Goal: Task Accomplishment & Management: Use online tool/utility

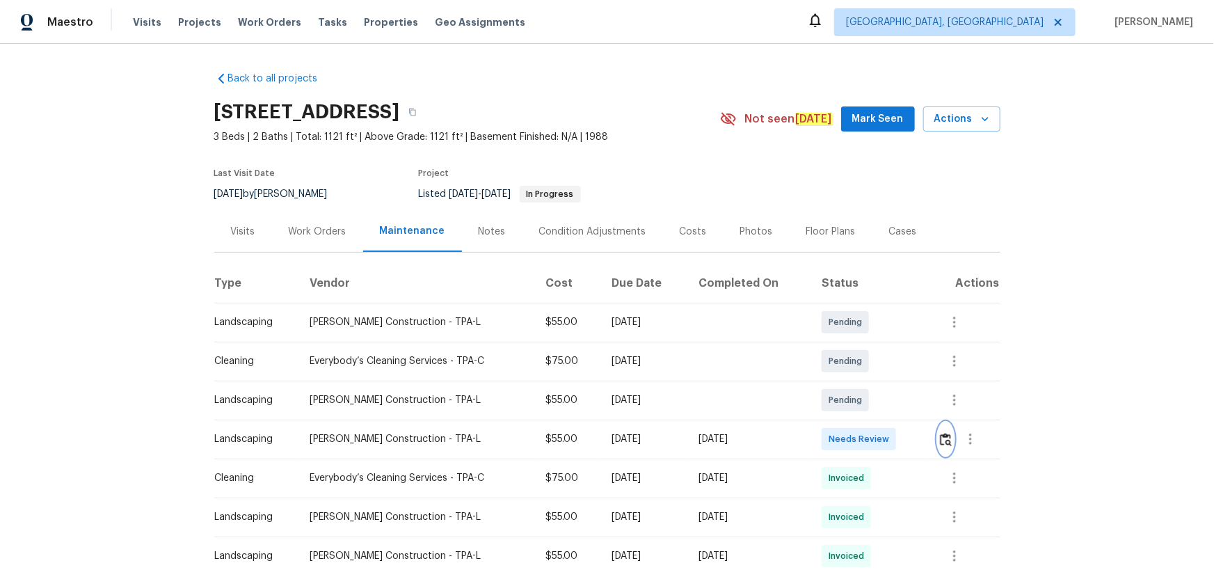
click at [939, 447] on button "button" at bounding box center [946, 438] width 16 height 33
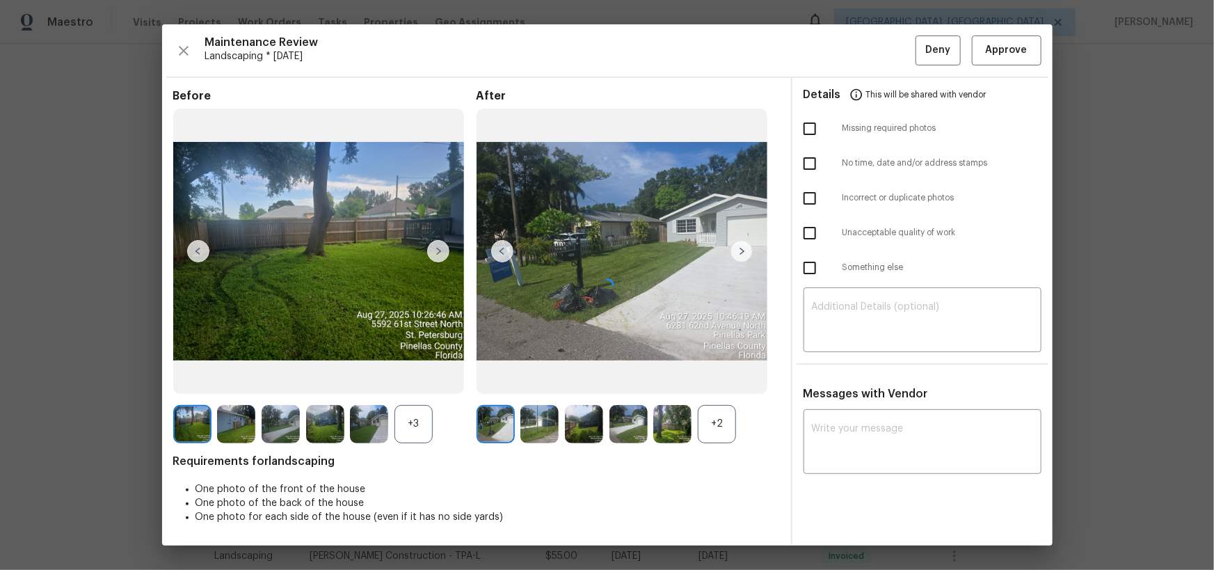
click at [898, 308] on div at bounding box center [607, 284] width 891 height 521
click at [889, 312] on textarea at bounding box center [922, 321] width 221 height 39
click at [879, 424] on textarea at bounding box center [922, 443] width 221 height 39
paste textarea "Maintenance Audit Team: Hello! After further review the visit has been approved…"
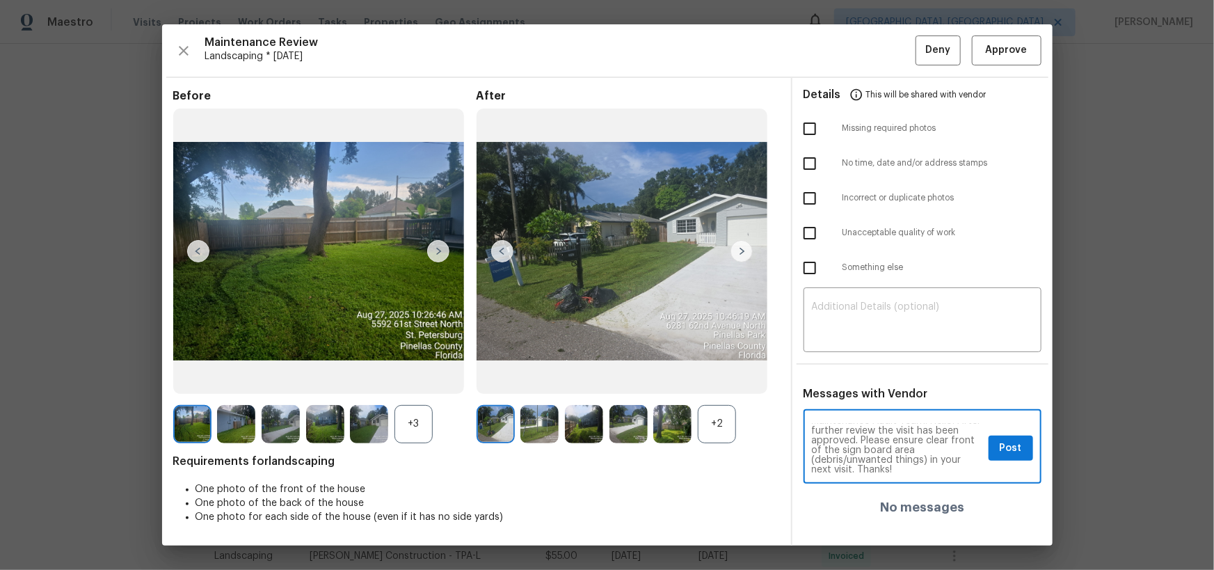
scroll to position [9, 0]
type textarea "Maintenance Audit Team: Hello! After further review the visit has been approved…"
click at [1022, 461] on div "Maintenance Audit Team: Hello! After further review the visit has been approved…" at bounding box center [923, 448] width 238 height 71
click at [1011, 440] on span "Post" at bounding box center [1011, 448] width 22 height 17
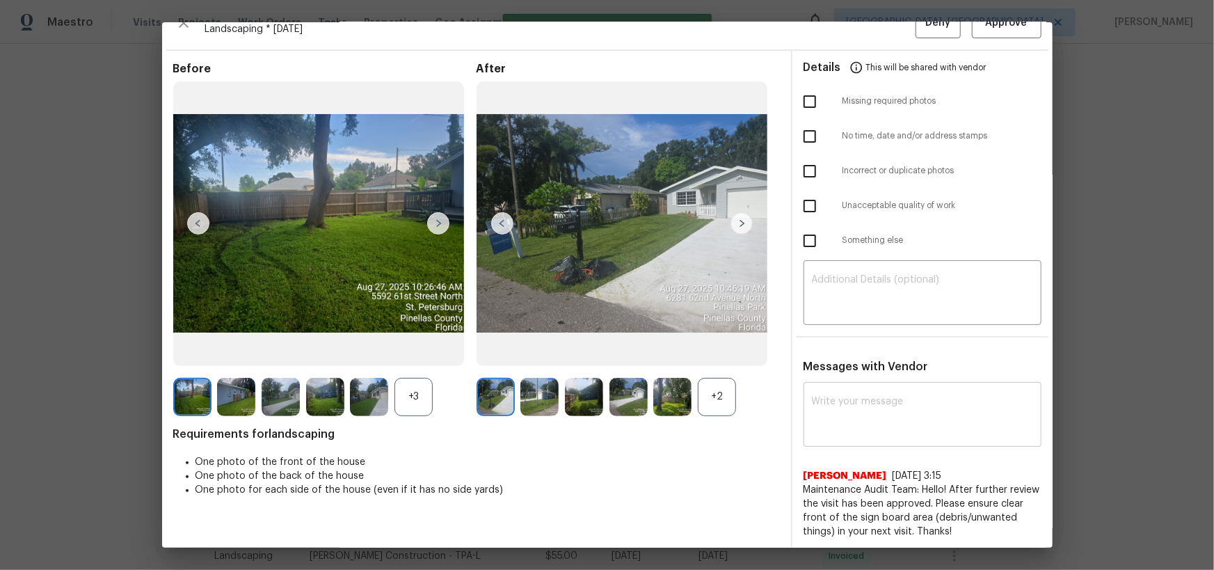
scroll to position [0, 0]
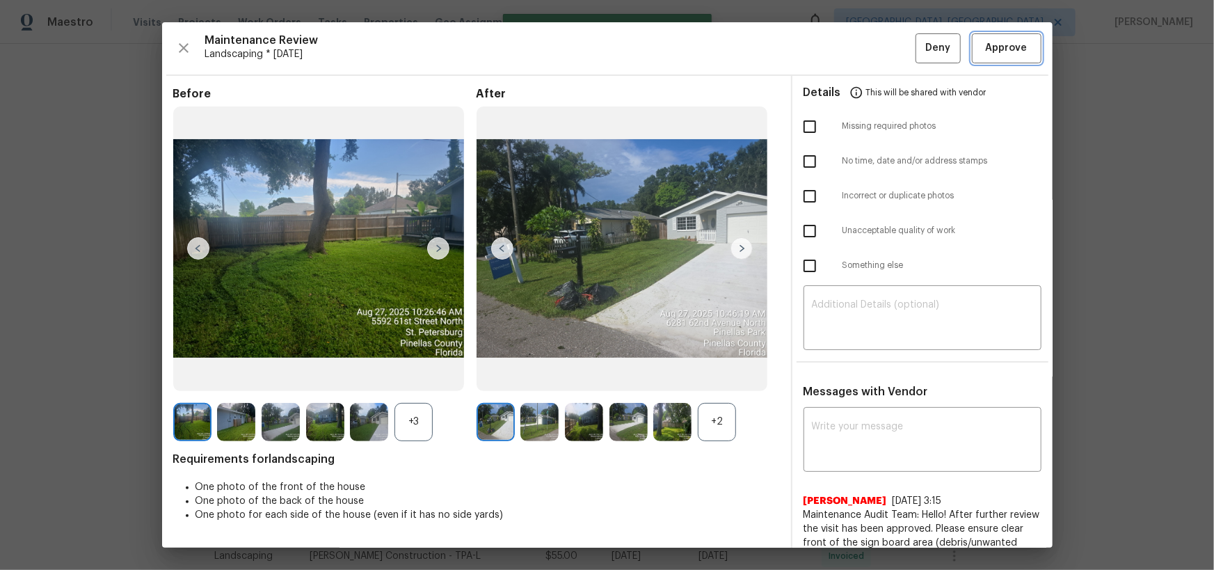
click at [997, 49] on span "Approve" at bounding box center [1007, 48] width 42 height 17
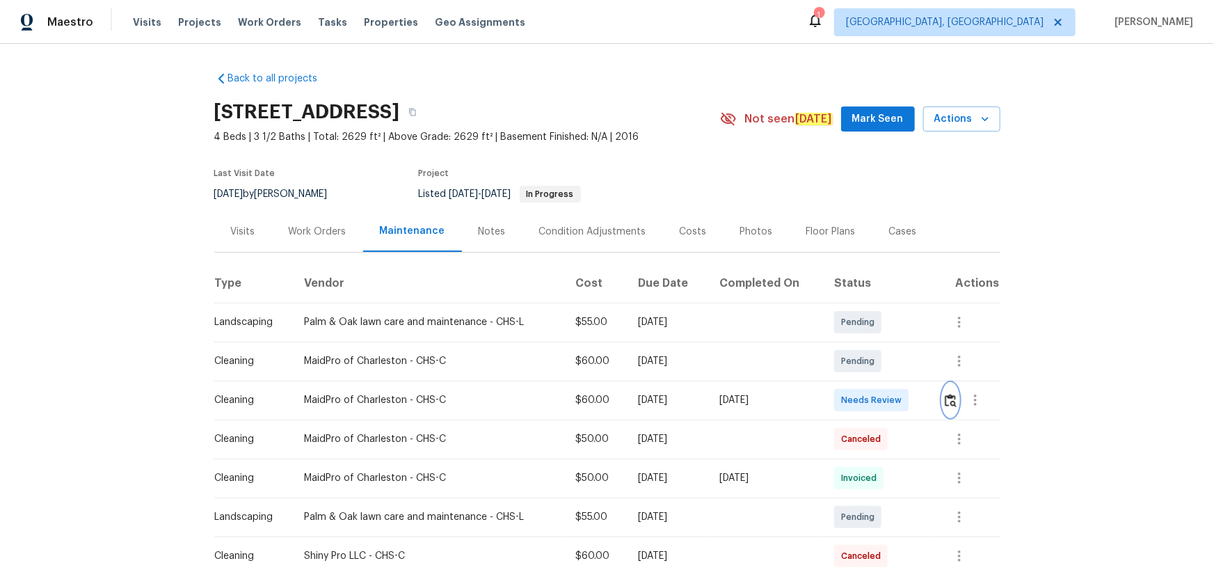
click at [948, 398] on img "button" at bounding box center [951, 400] width 12 height 13
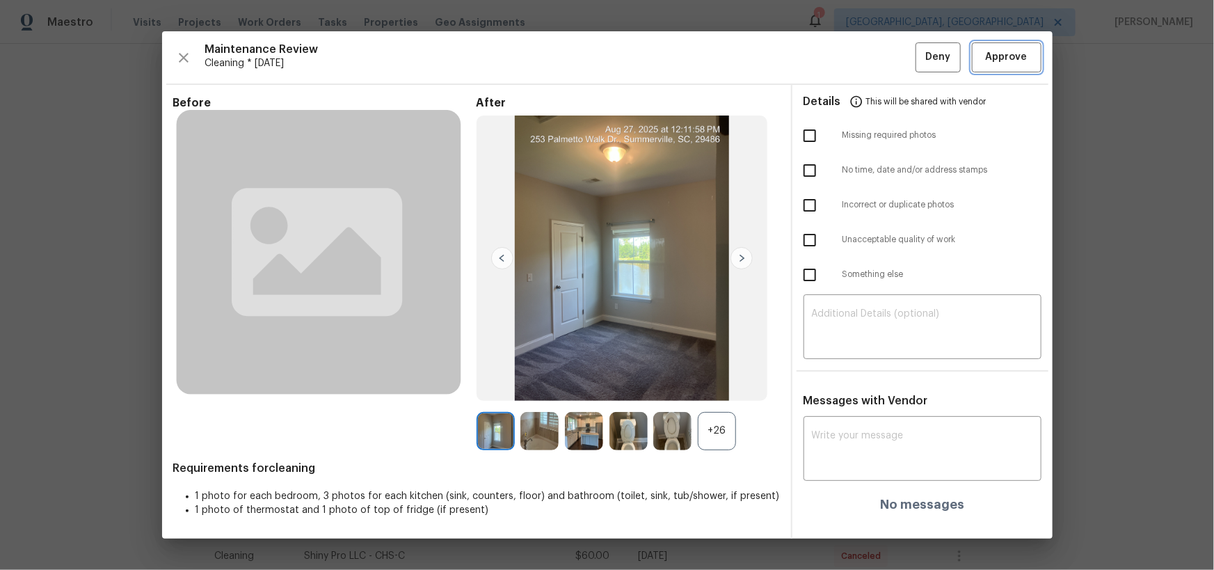
click at [1019, 52] on span "Approve" at bounding box center [1007, 57] width 42 height 17
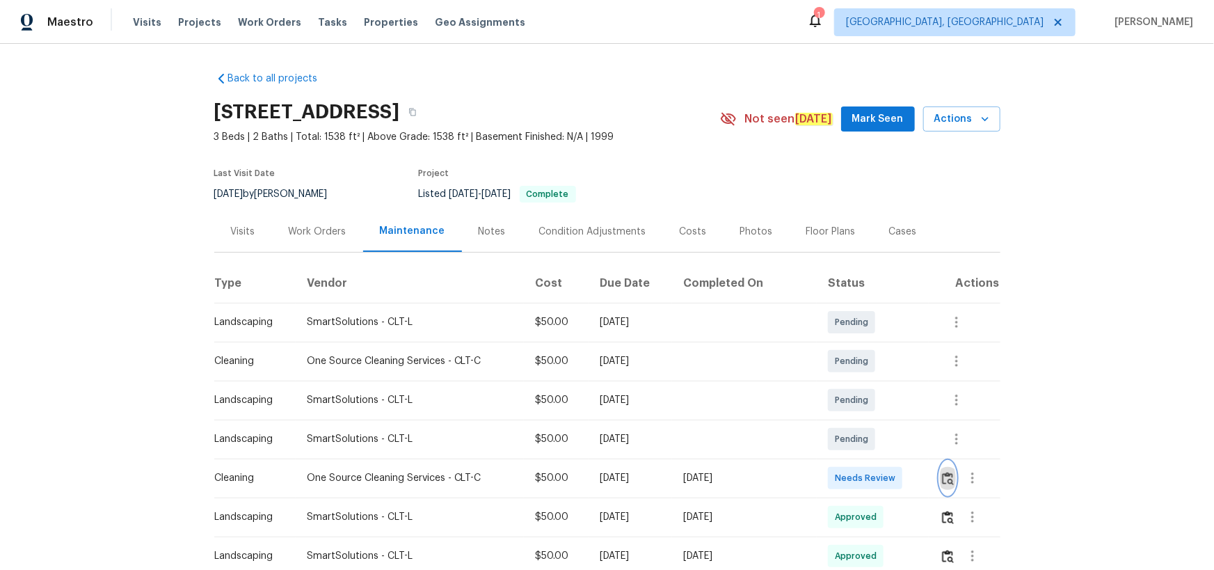
click at [864, 372] on button "button" at bounding box center [948, 477] width 16 height 33
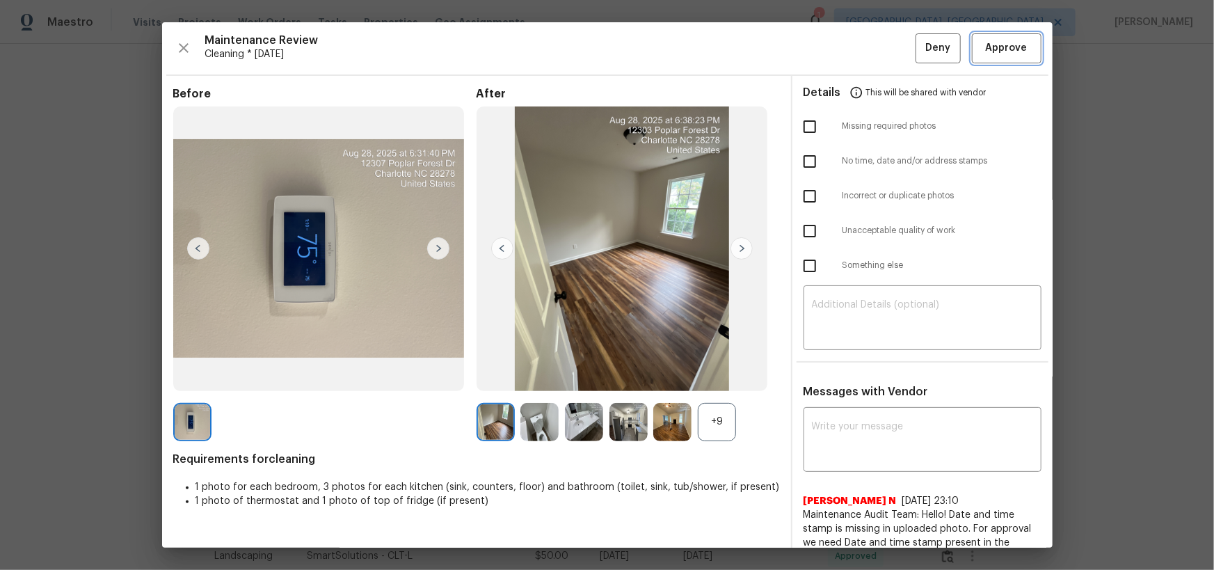
click at [864, 61] on button "Approve" at bounding box center [1007, 48] width 70 height 30
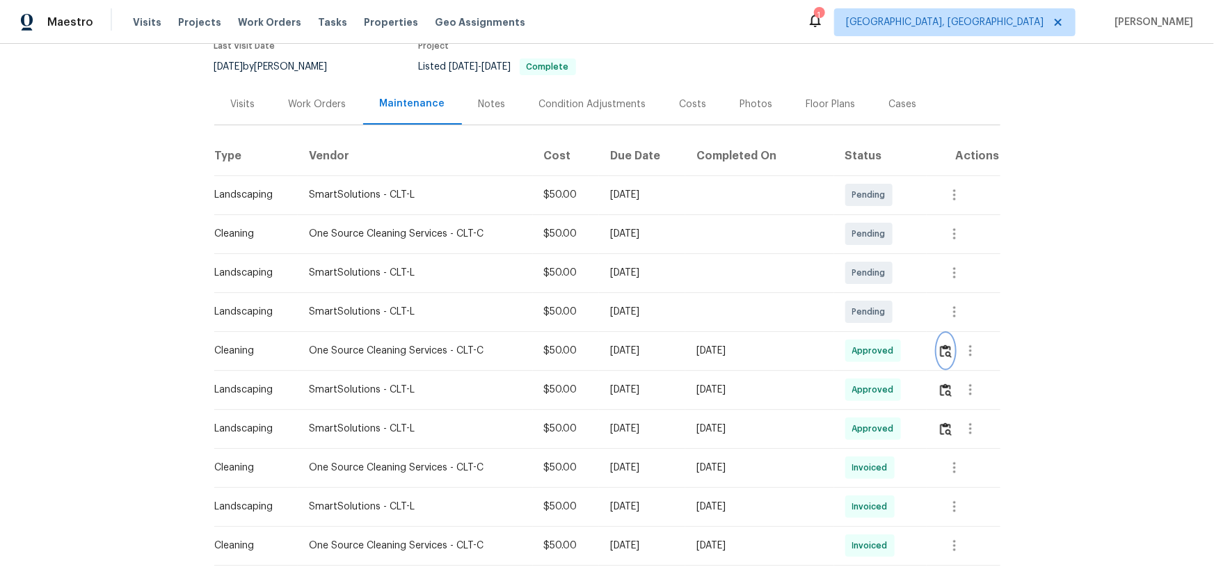
scroll to position [253, 0]
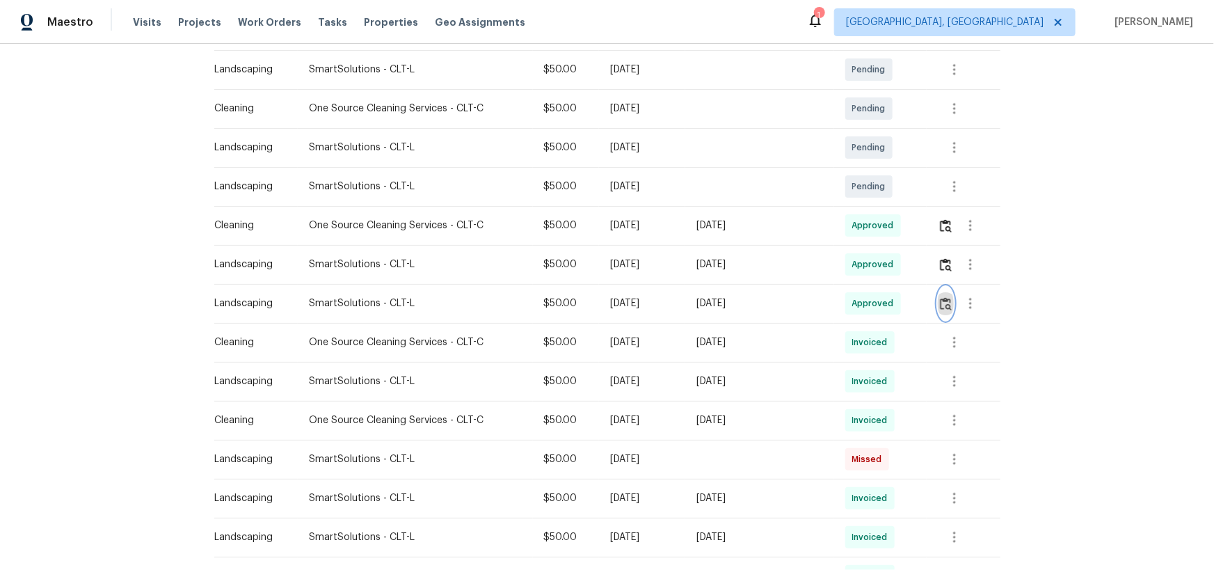
click at [864, 305] on img "button" at bounding box center [946, 303] width 12 height 13
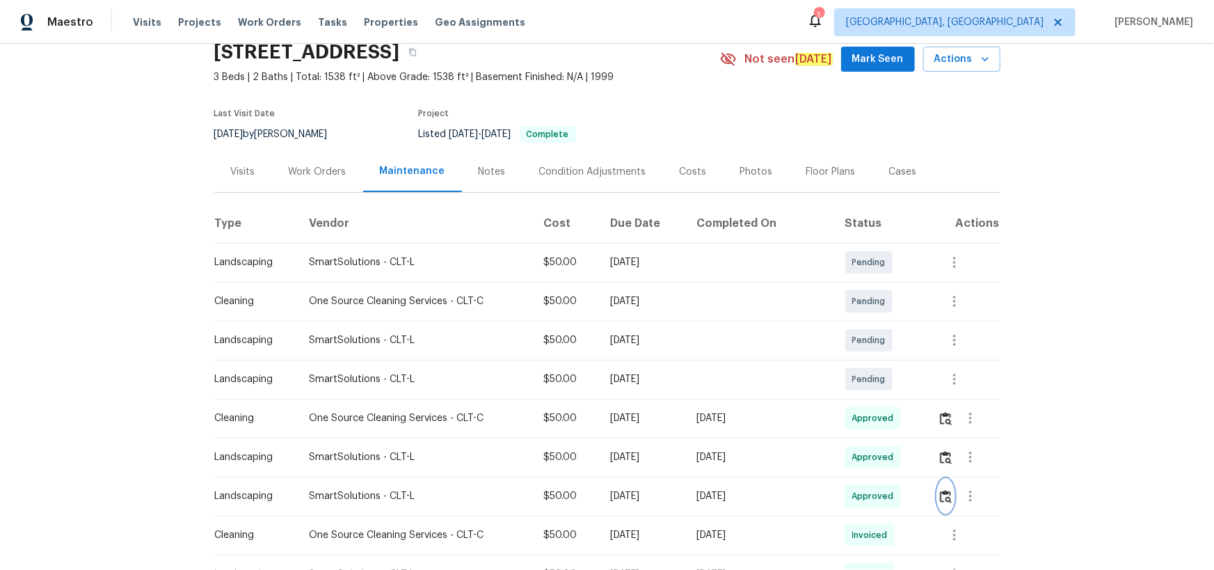
scroll to position [0, 0]
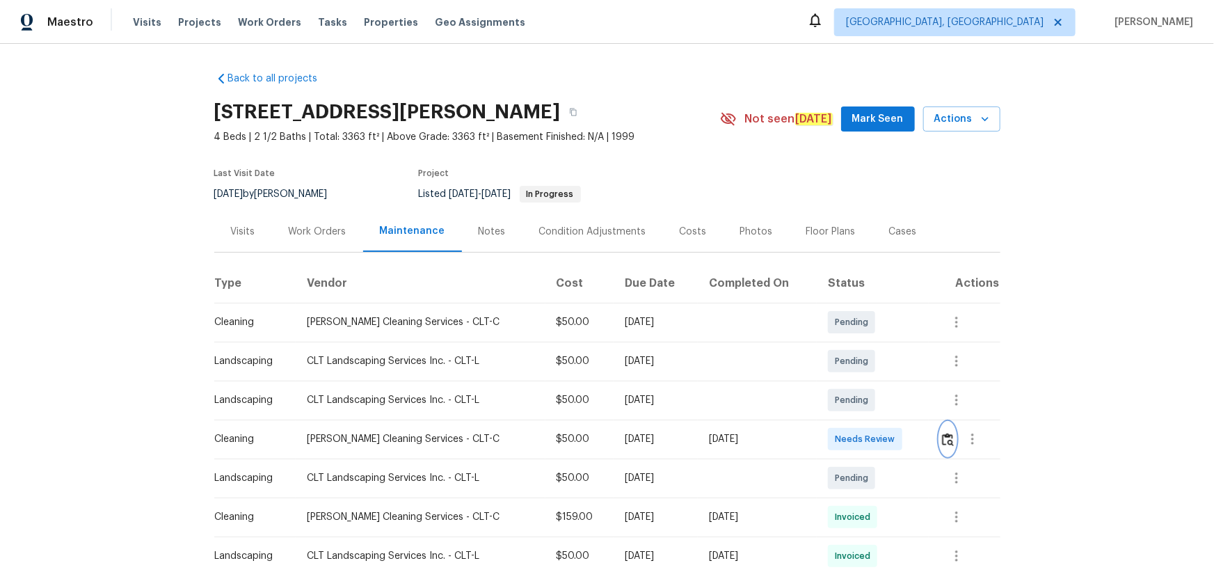
click at [952, 438] on button "button" at bounding box center [948, 438] width 16 height 33
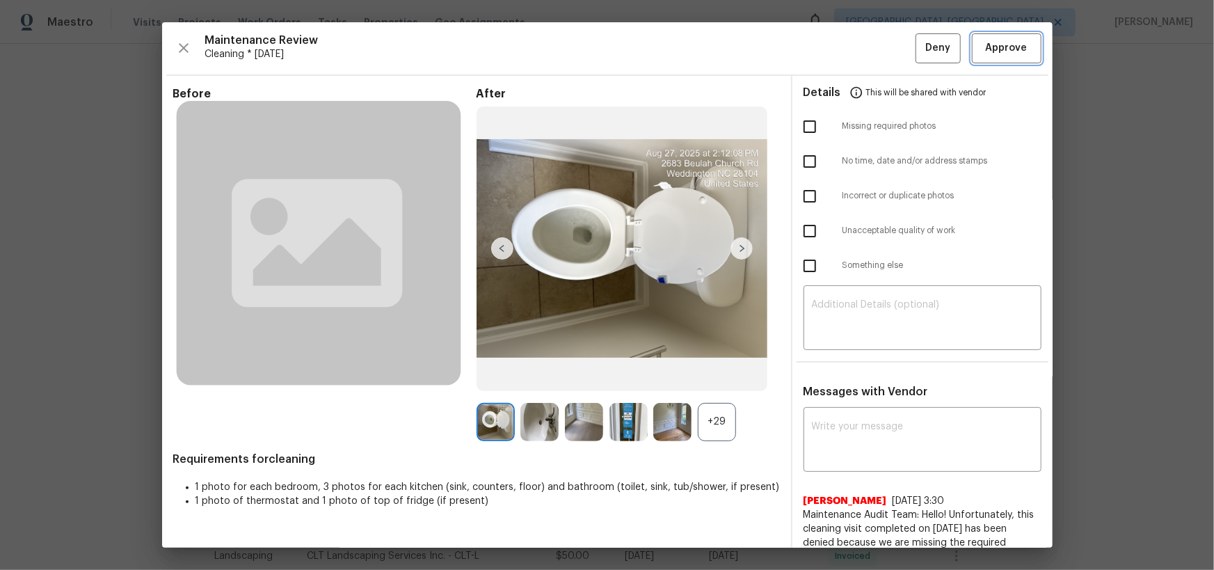
click at [983, 50] on span "Approve" at bounding box center [1006, 48] width 47 height 17
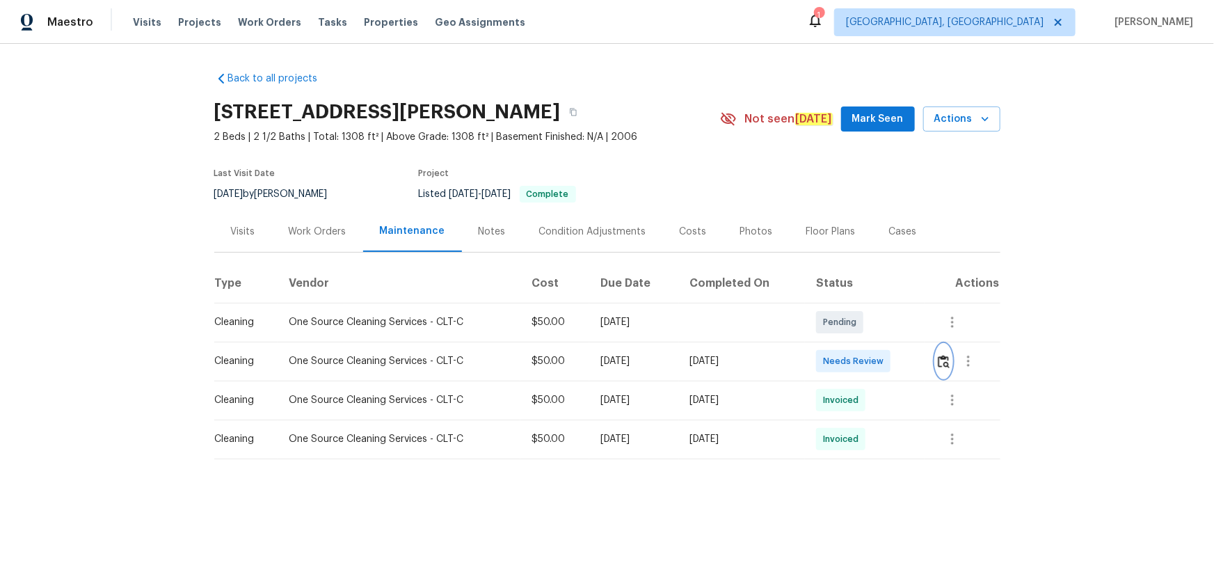
click at [864, 365] on img "button" at bounding box center [944, 361] width 12 height 13
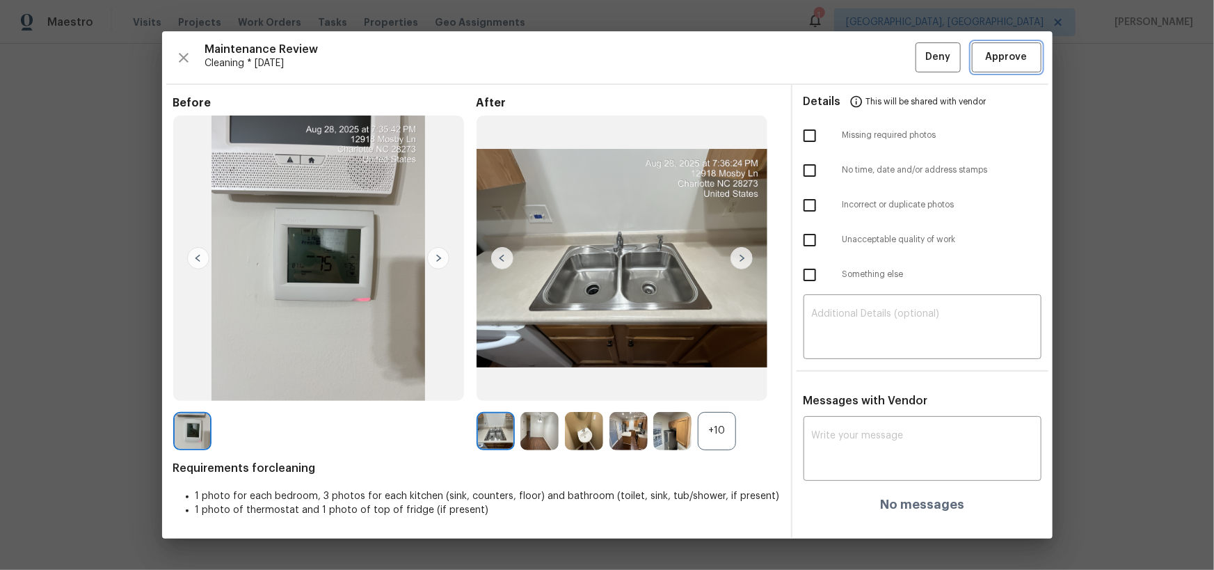
drag, startPoint x: 1010, startPoint y: 58, endPoint x: 1010, endPoint y: 79, distance: 20.2
click at [864, 58] on span "Approve" at bounding box center [1007, 57] width 42 height 17
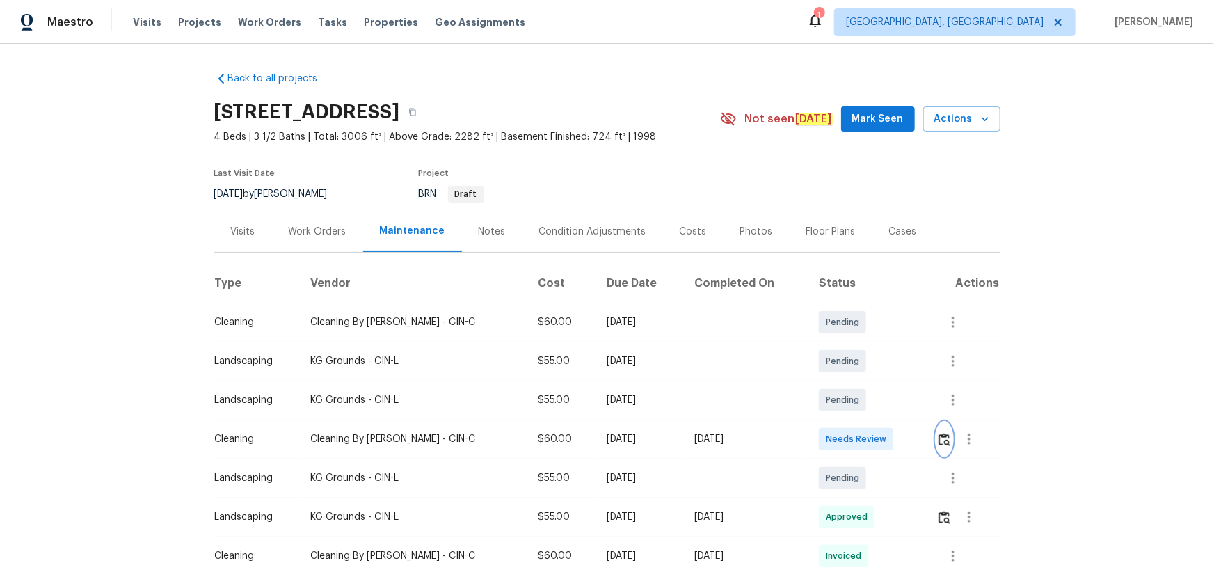
click at [864, 372] on img "button" at bounding box center [945, 439] width 12 height 13
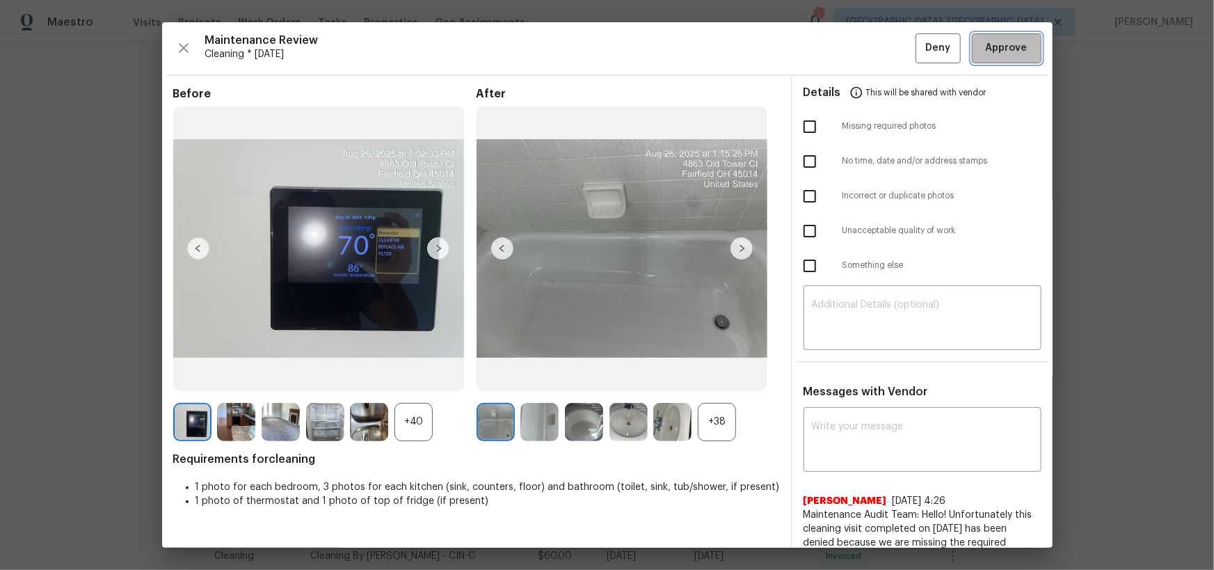
click at [864, 59] on button "Approve" at bounding box center [1007, 48] width 70 height 30
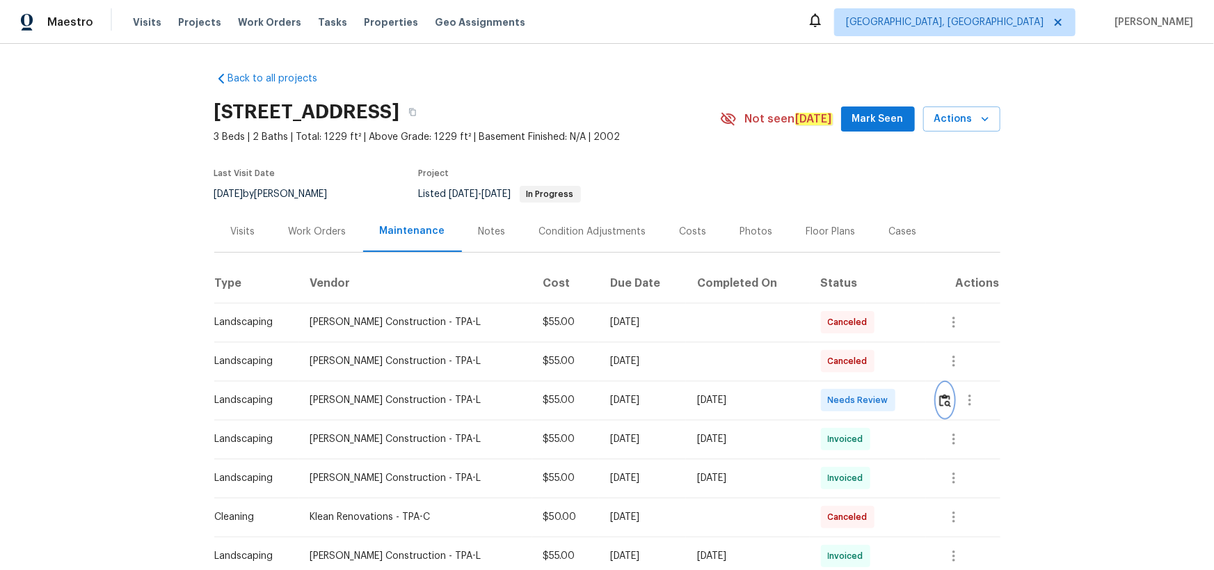
click at [939, 405] on img "button" at bounding box center [945, 400] width 12 height 13
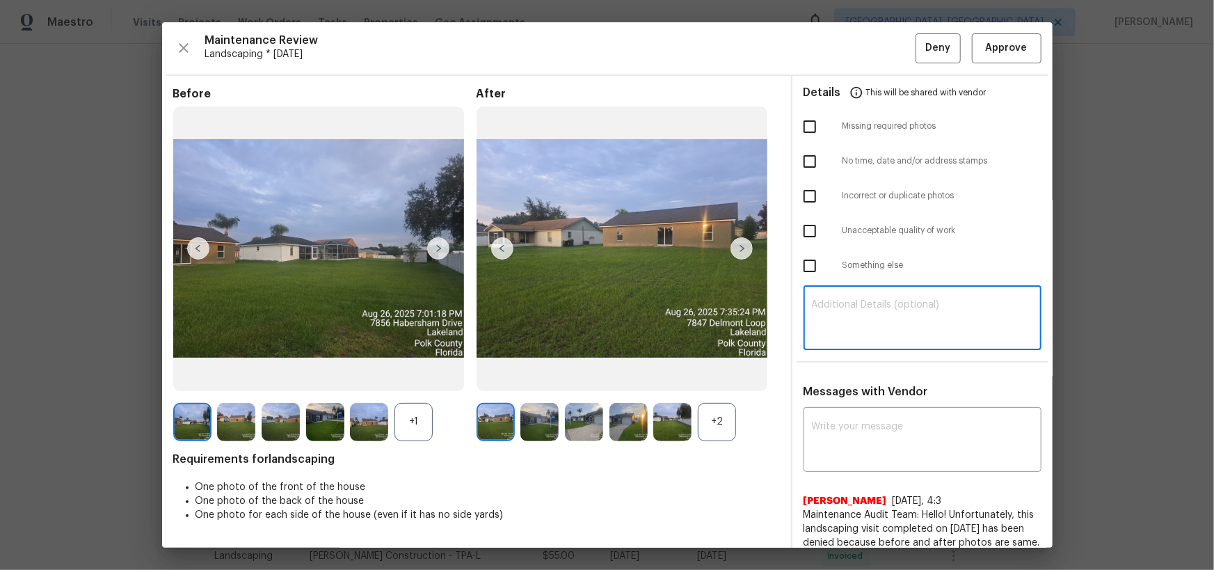
click at [878, 312] on textarea at bounding box center [922, 319] width 221 height 39
paste textarea "Maintenance Audit Team: Hello! Unfortunately, this landscaping visit completed …"
type textarea "Maintenance Audit Team: Hello! Unfortunately, this landscaping visit completed …"
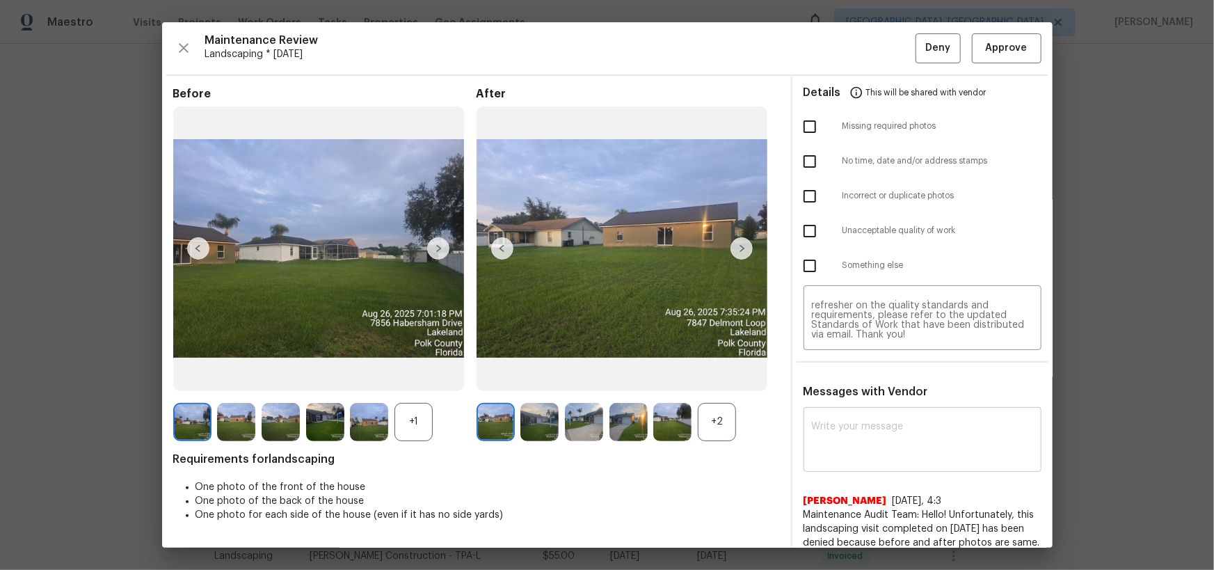
click at [880, 412] on div "x ​" at bounding box center [923, 441] width 238 height 61
paste textarea "Maintenance Audit Team: Hello! Unfortunately, this landscaping visit completed …"
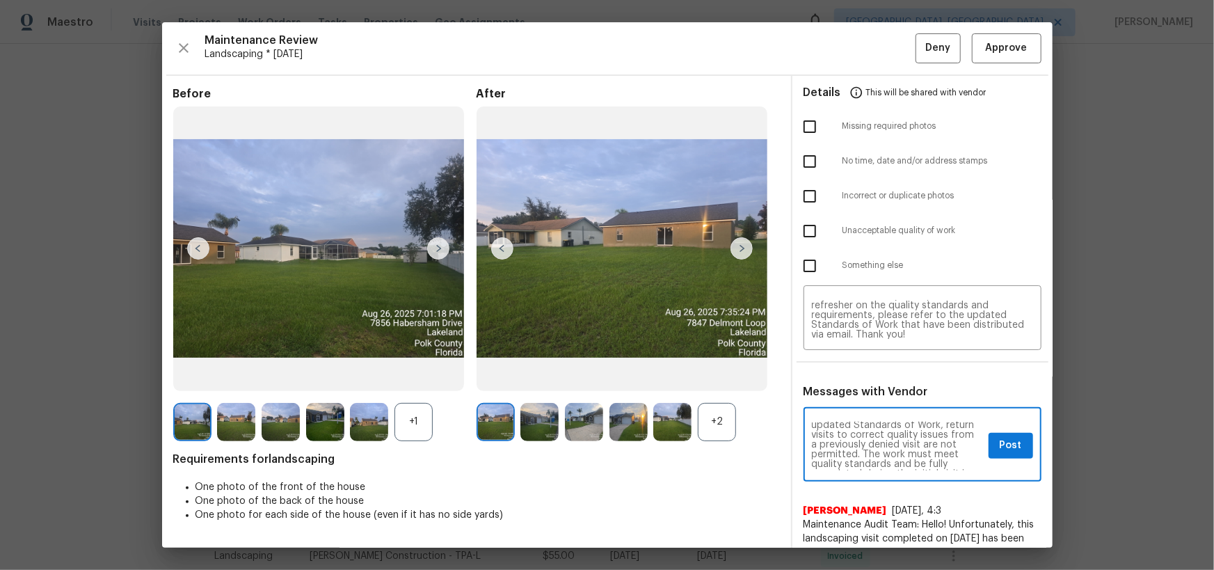
scroll to position [25, 0]
type textarea "Maintenance Audit Team: Hello! Unfortunately, this landscaping visit completed …"
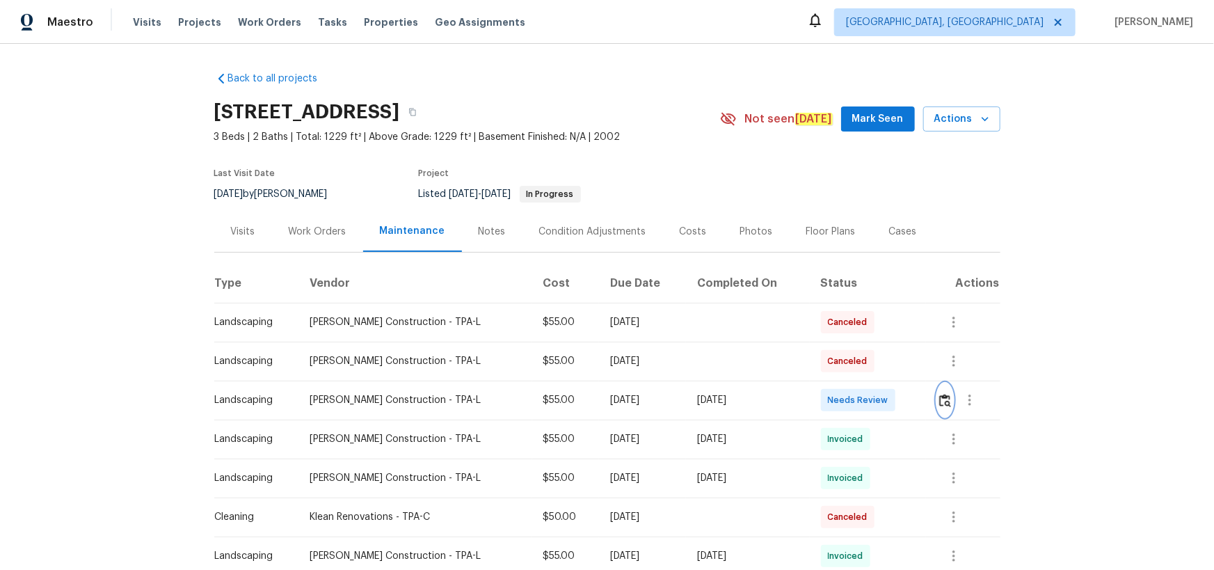
click at [939, 401] on img "button" at bounding box center [945, 400] width 12 height 13
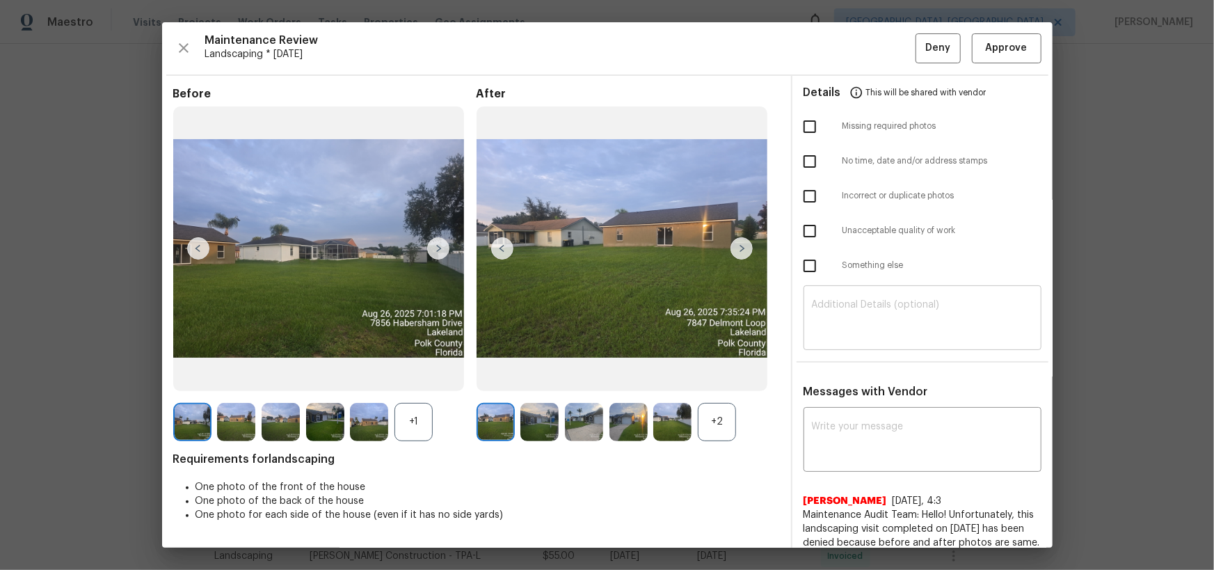
click at [871, 319] on textarea at bounding box center [922, 319] width 221 height 39
click at [879, 438] on textarea at bounding box center [922, 441] width 221 height 39
click at [832, 318] on textarea at bounding box center [922, 319] width 221 height 39
paste textarea "Maintenance Audit Team: Hello! Unfortunately, this landscaping visit completed …"
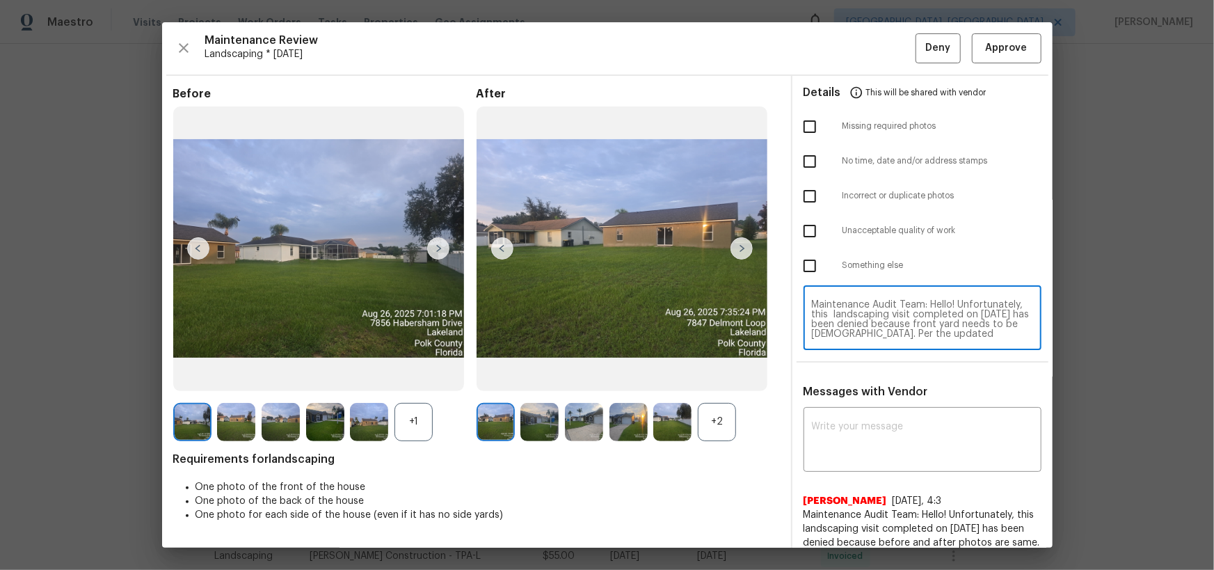
scroll to position [106, 0]
type textarea "Maintenance Audit Team: Hello! Unfortunately, this landscaping visit completed …"
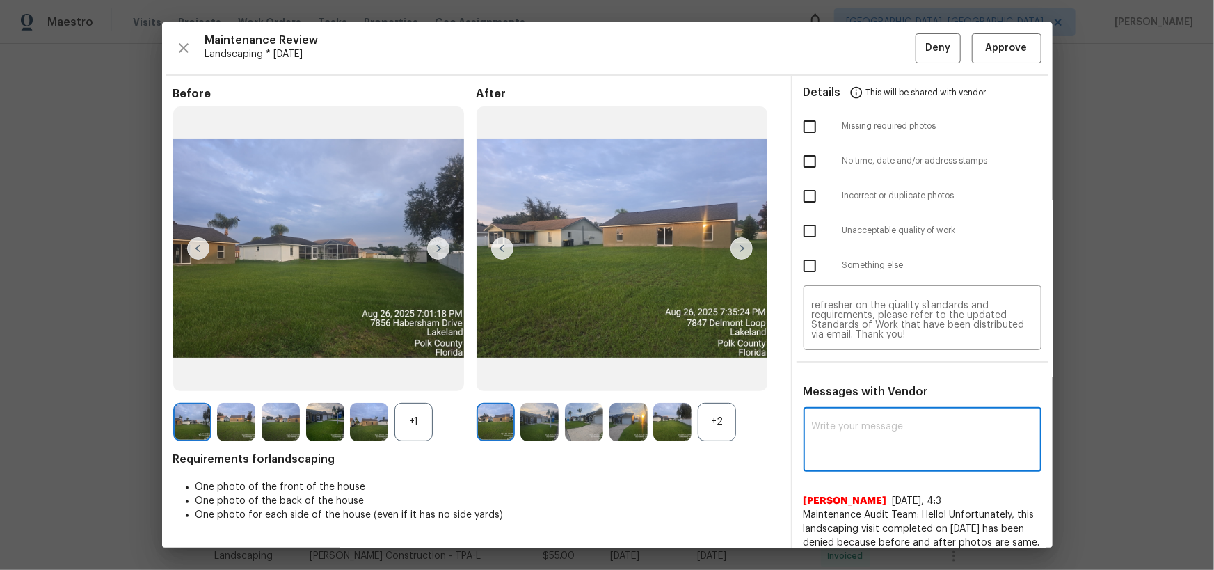
paste textarea "Maintenance Audit Team: Hello! Unfortunately, this landscaping visit completed …"
click at [868, 422] on textarea at bounding box center [922, 441] width 221 height 39
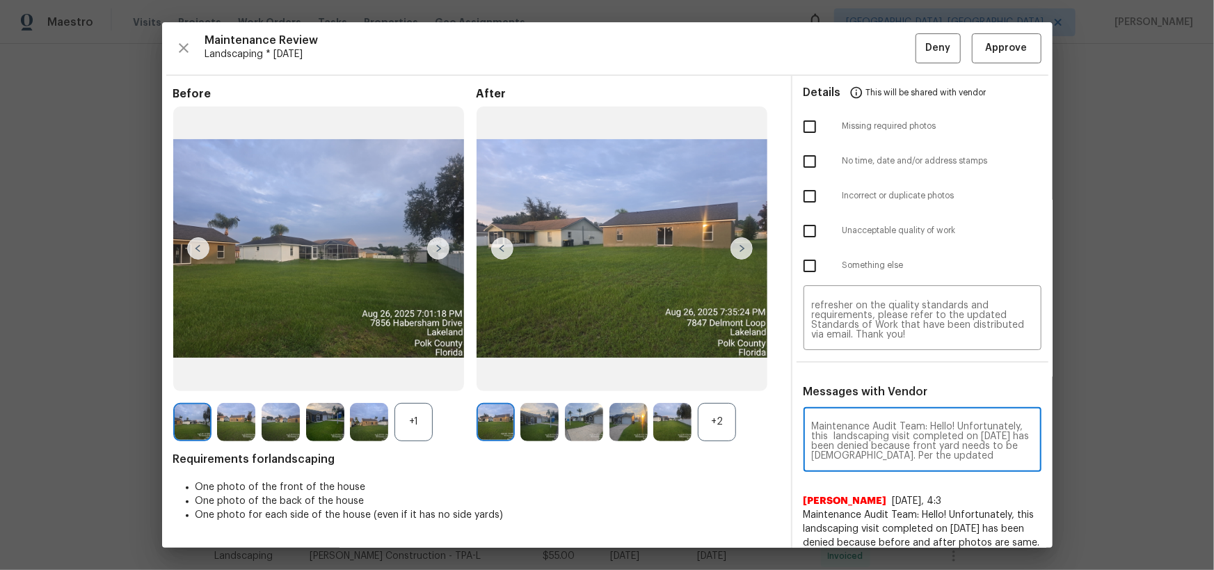
scroll to position [146, 0]
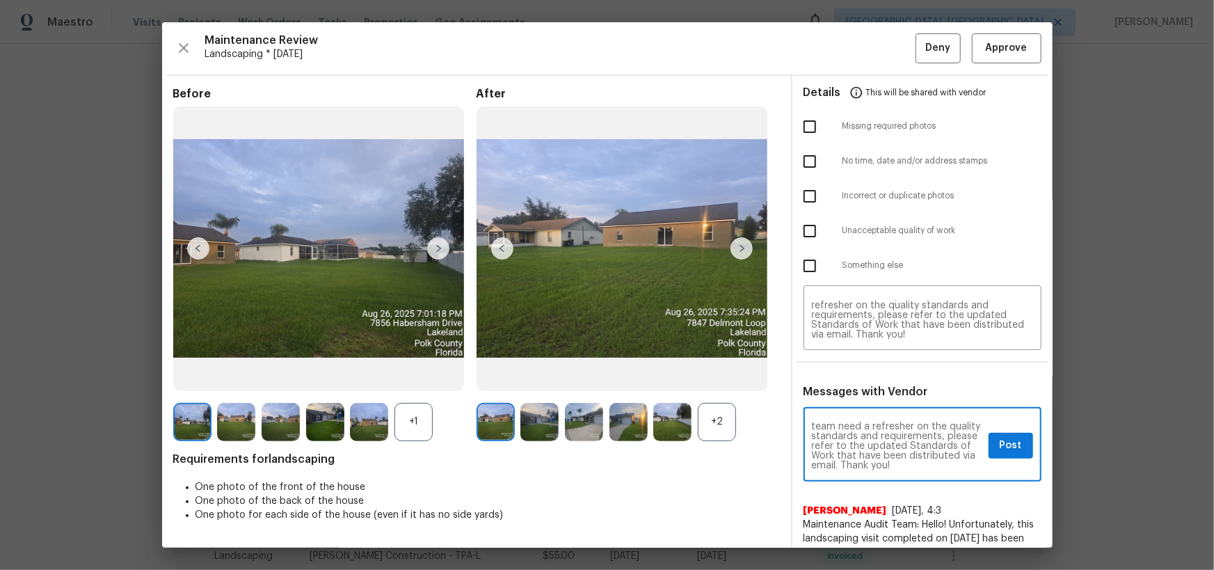
type textarea "Maintenance Audit Team: Hello! Unfortunately, this landscaping visit completed …"
drag, startPoint x: 811, startPoint y: 227, endPoint x: 825, endPoint y: 275, distance: 49.8
click at [811, 228] on input "checkbox" at bounding box center [809, 230] width 29 height 29
checkbox input "true"
drag, startPoint x: 990, startPoint y: 447, endPoint x: 1005, endPoint y: 486, distance: 42.5
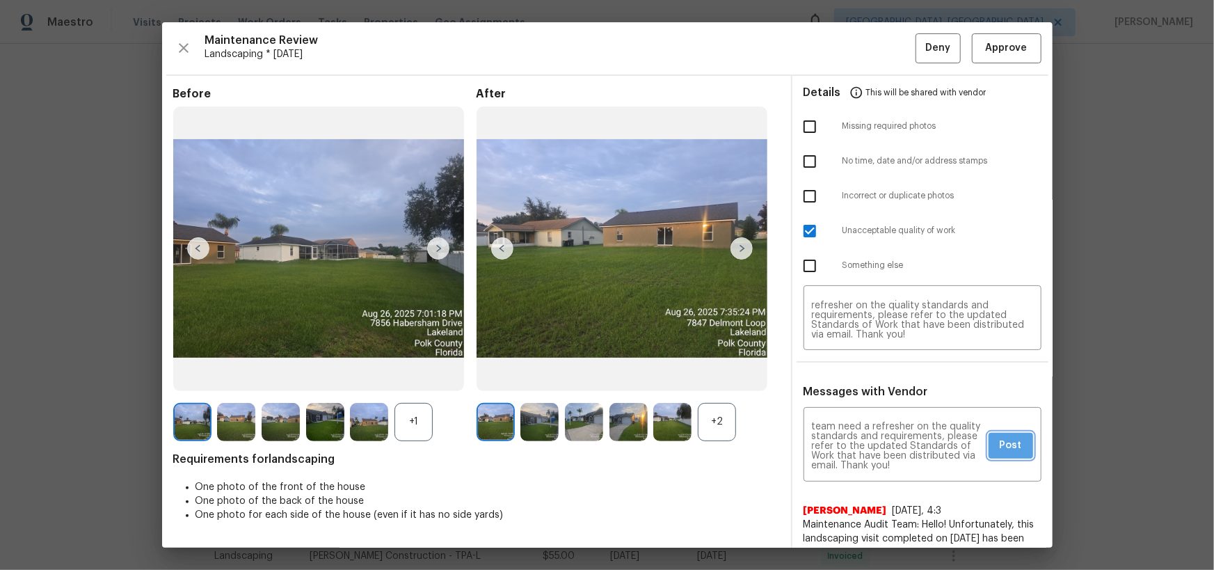
click at [1000, 447] on span "Post" at bounding box center [1011, 445] width 22 height 17
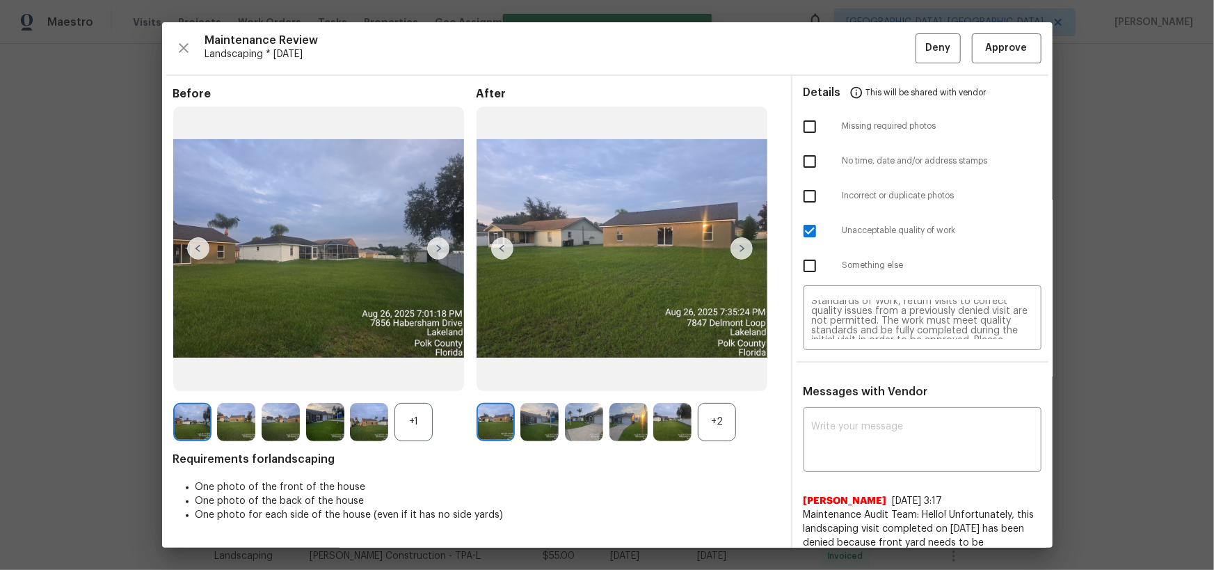
scroll to position [0, 0]
click at [934, 61] on button "Deny" at bounding box center [938, 48] width 45 height 30
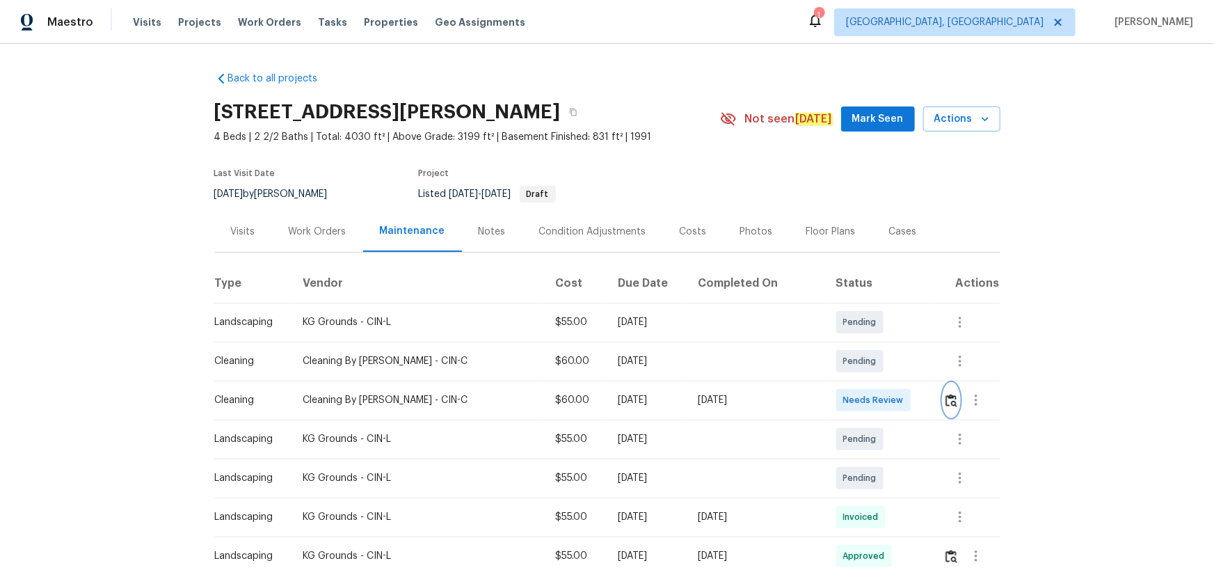
click at [949, 406] on img "button" at bounding box center [952, 400] width 12 height 13
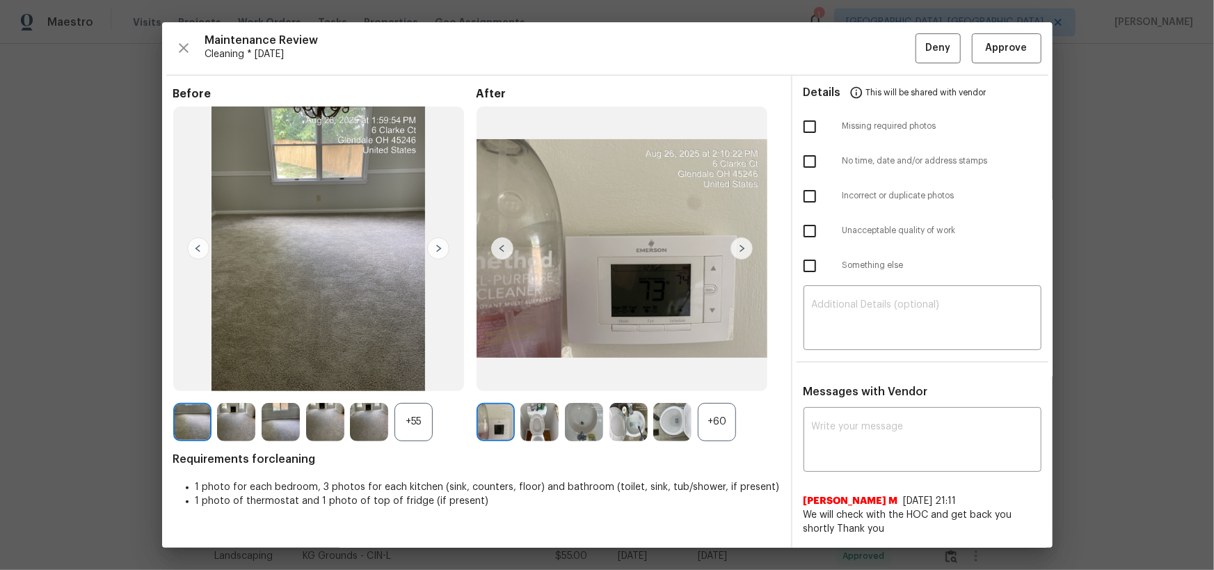
drag, startPoint x: 1135, startPoint y: 132, endPoint x: 1128, endPoint y: 143, distance: 13.7
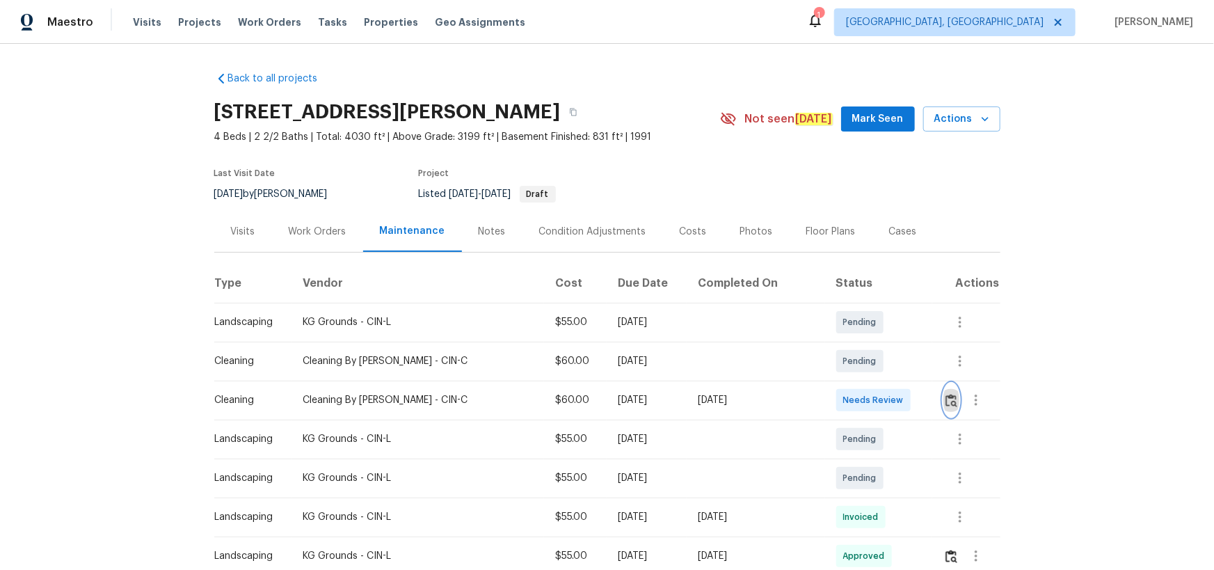
click at [945, 408] on button "button" at bounding box center [952, 399] width 16 height 33
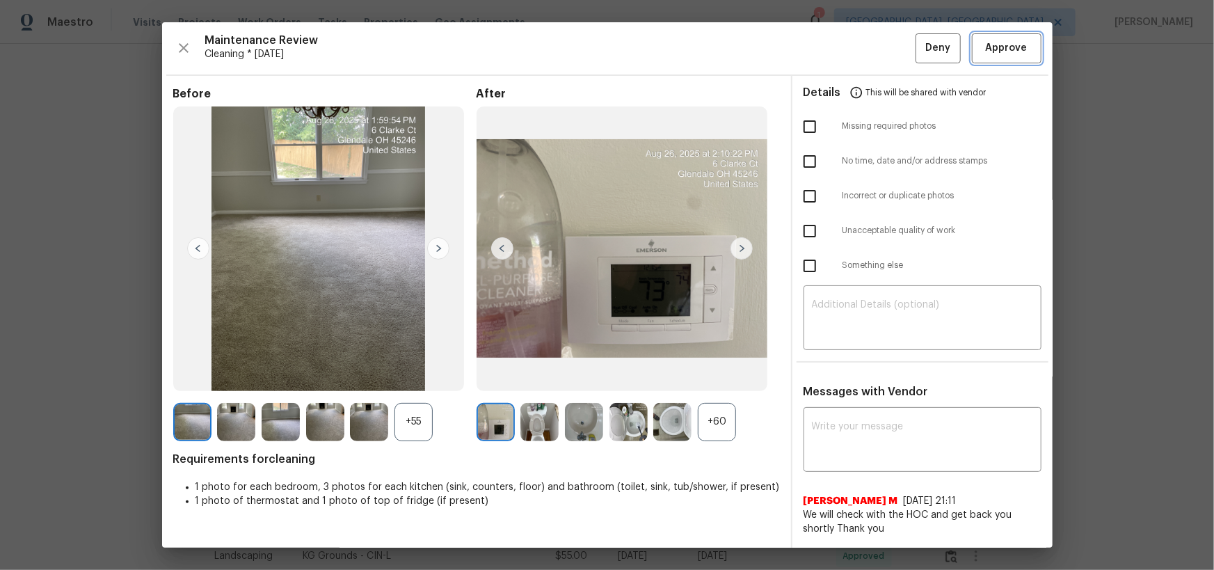
click at [994, 49] on span "Approve" at bounding box center [1007, 48] width 42 height 17
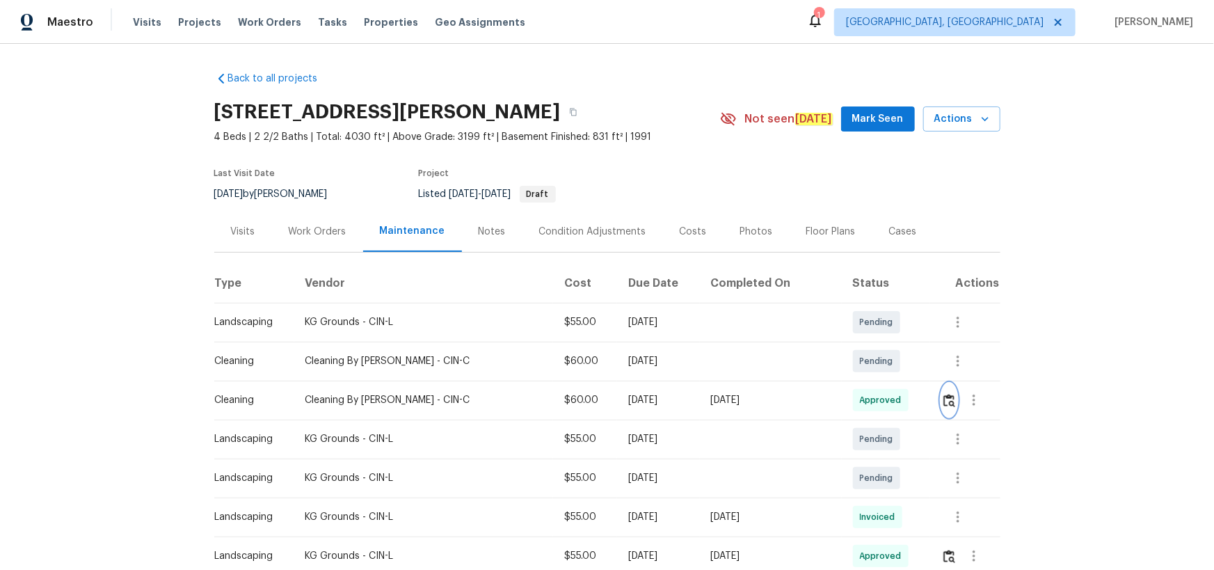
click at [946, 403] on img "button" at bounding box center [950, 400] width 12 height 13
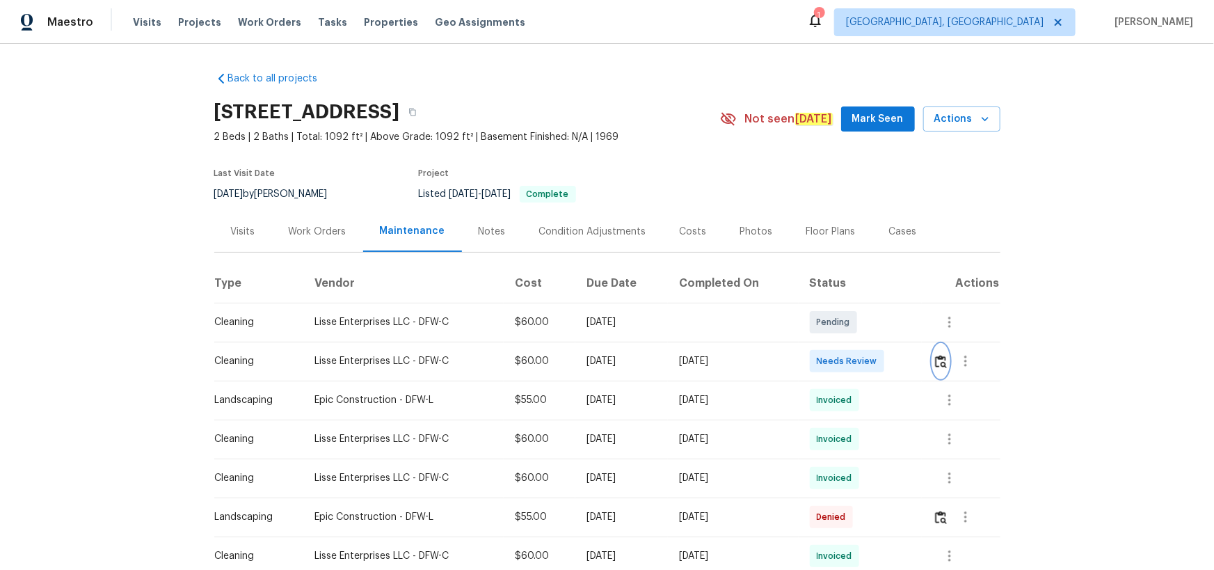
click at [864, 359] on img "button" at bounding box center [941, 361] width 12 height 13
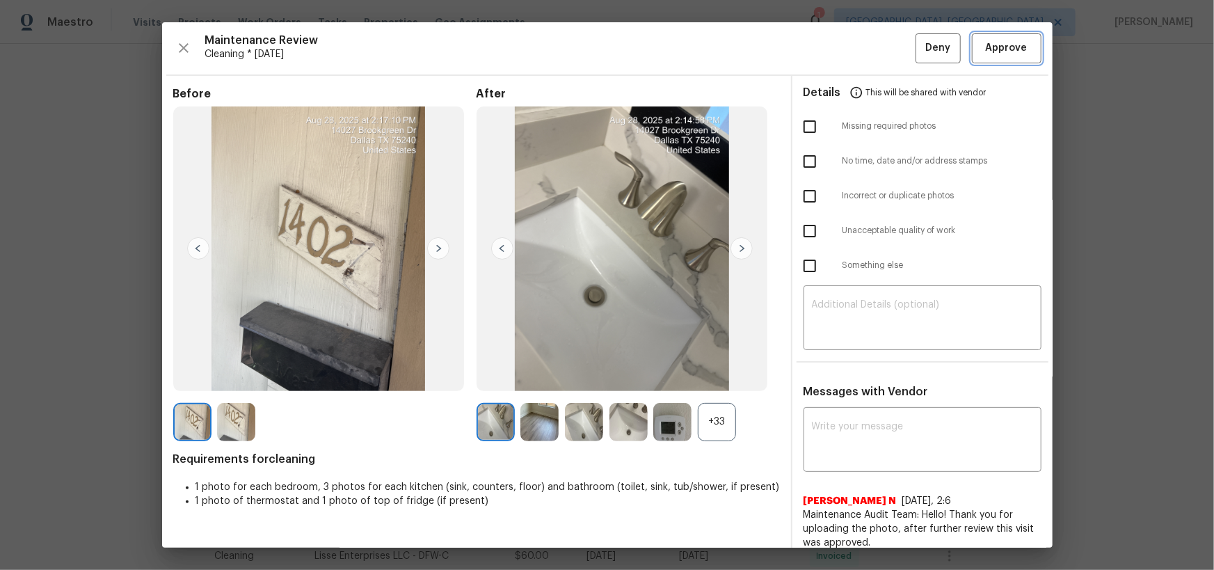
click at [864, 45] on span "Approve" at bounding box center [1007, 48] width 42 height 17
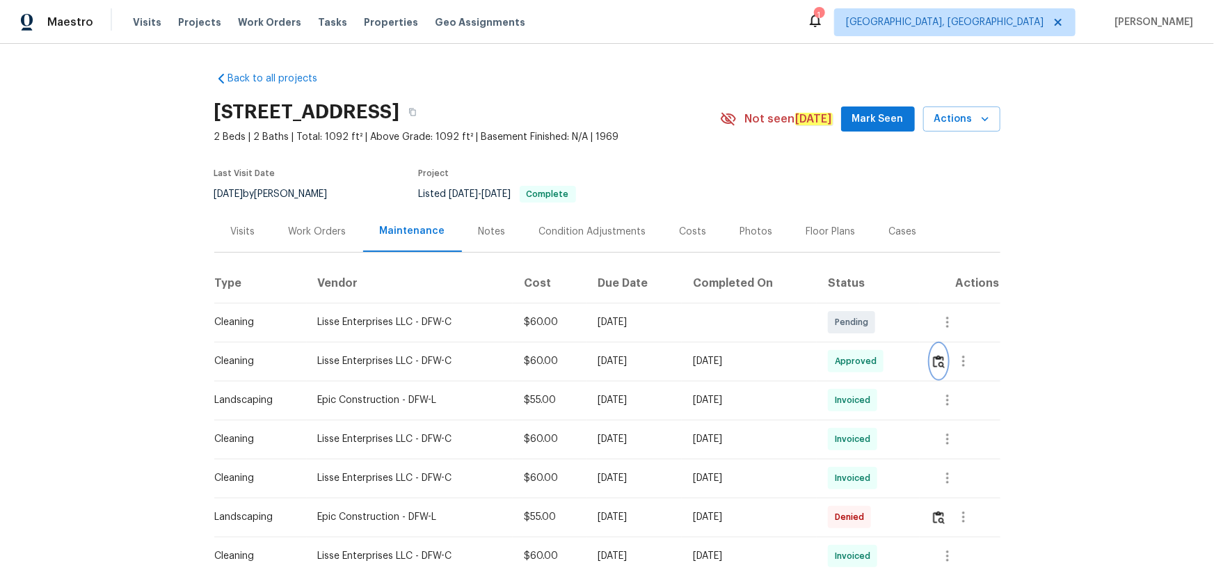
click at [864, 361] on img "button" at bounding box center [939, 361] width 12 height 13
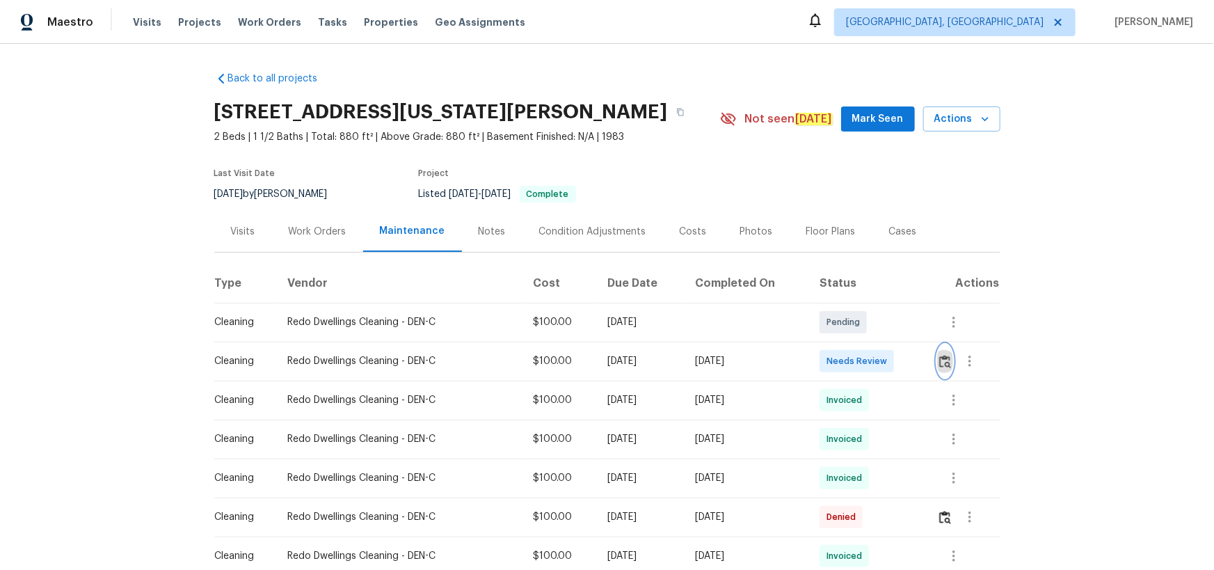
click at [940, 349] on button "button" at bounding box center [945, 360] width 16 height 33
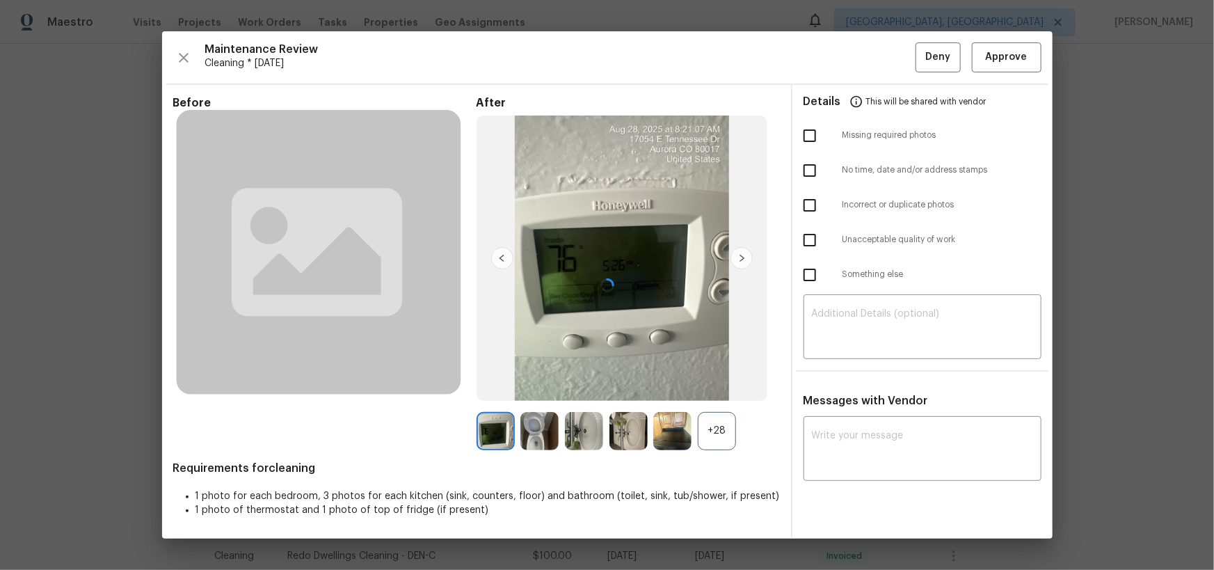
click at [1026, 71] on div at bounding box center [607, 284] width 891 height 507
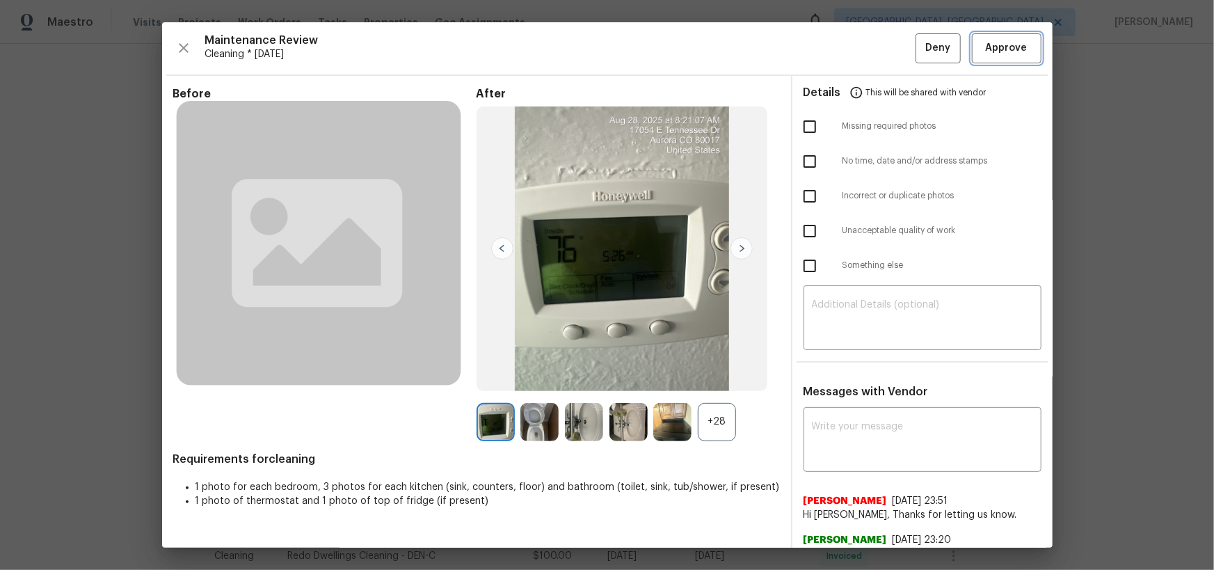
click at [1025, 51] on button "Approve" at bounding box center [1007, 48] width 70 height 30
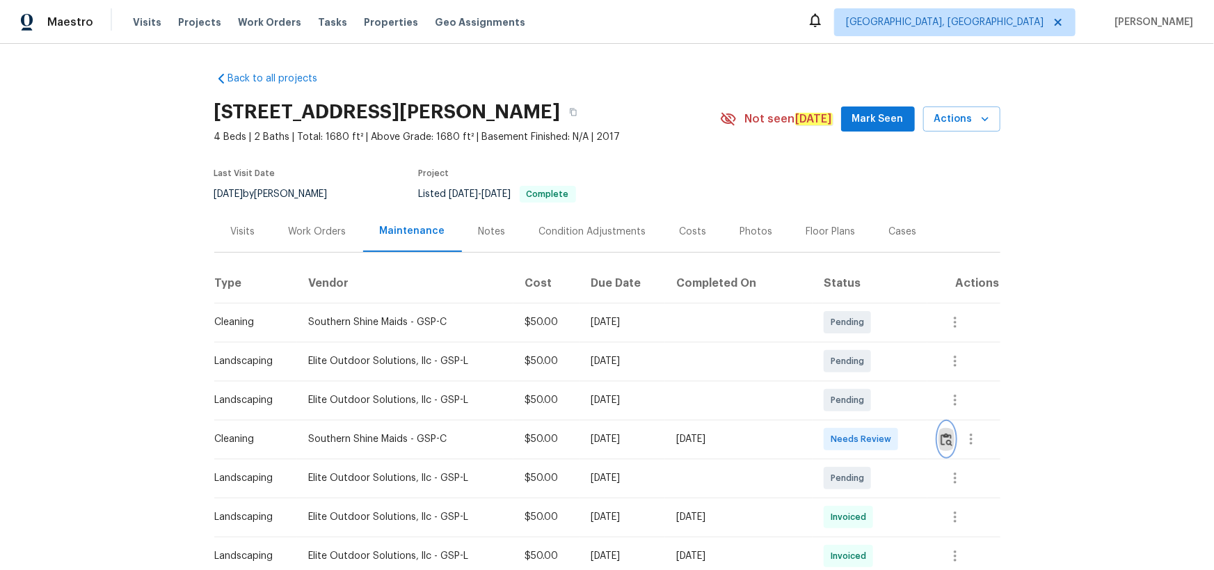
click at [941, 443] on img "button" at bounding box center [947, 439] width 12 height 13
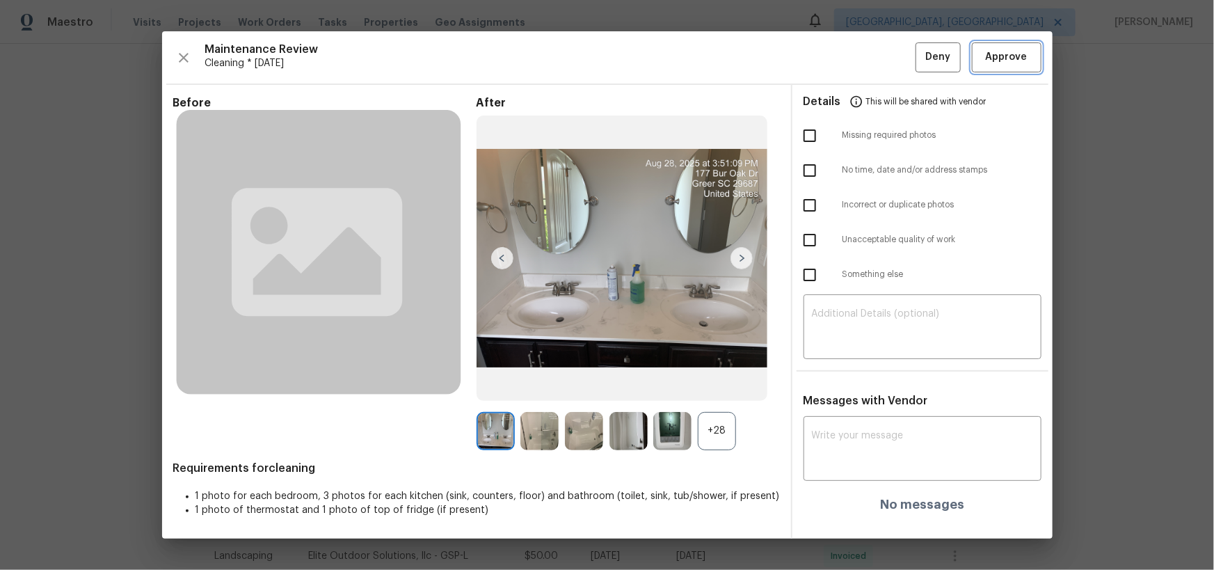
click at [1019, 58] on span "Approve" at bounding box center [1007, 57] width 42 height 17
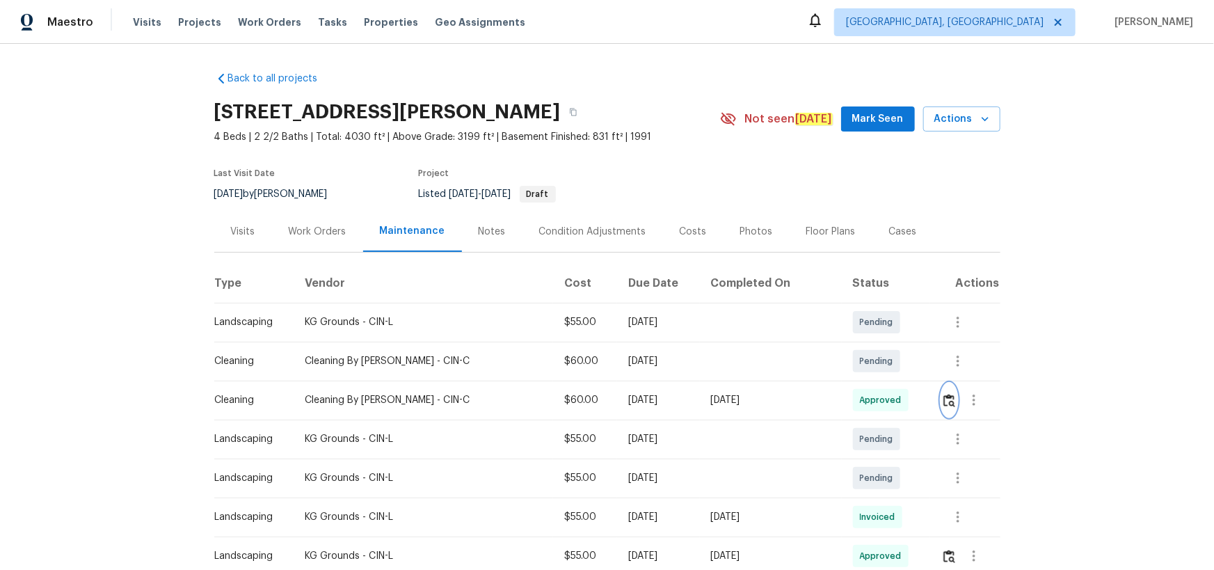
click at [944, 399] on img "button" at bounding box center [950, 400] width 12 height 13
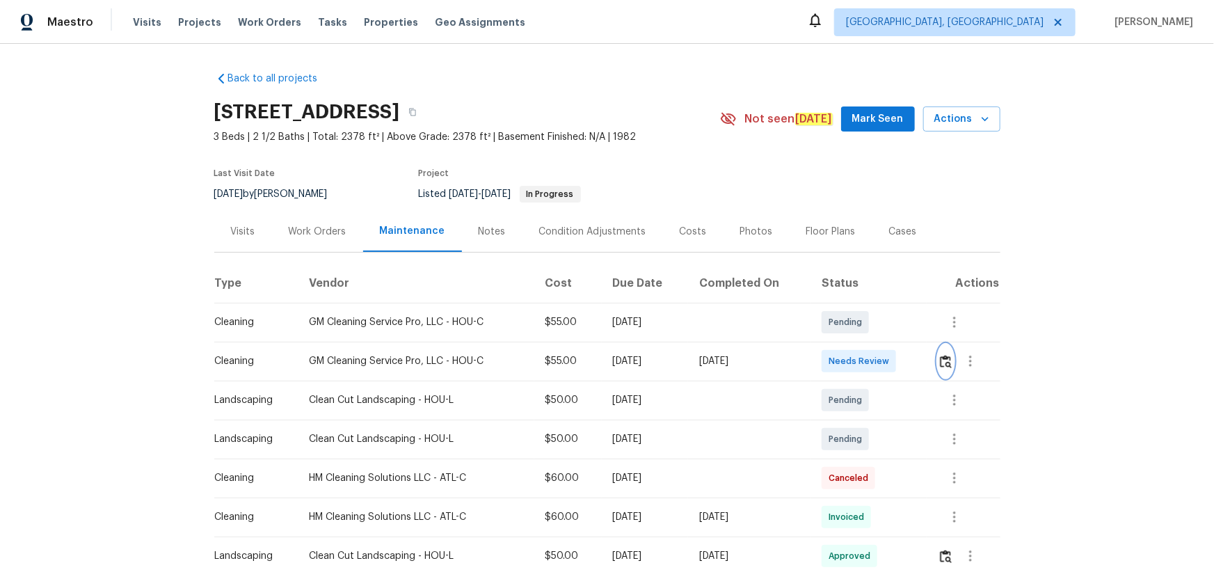
click at [864, 362] on img "button" at bounding box center [946, 361] width 12 height 13
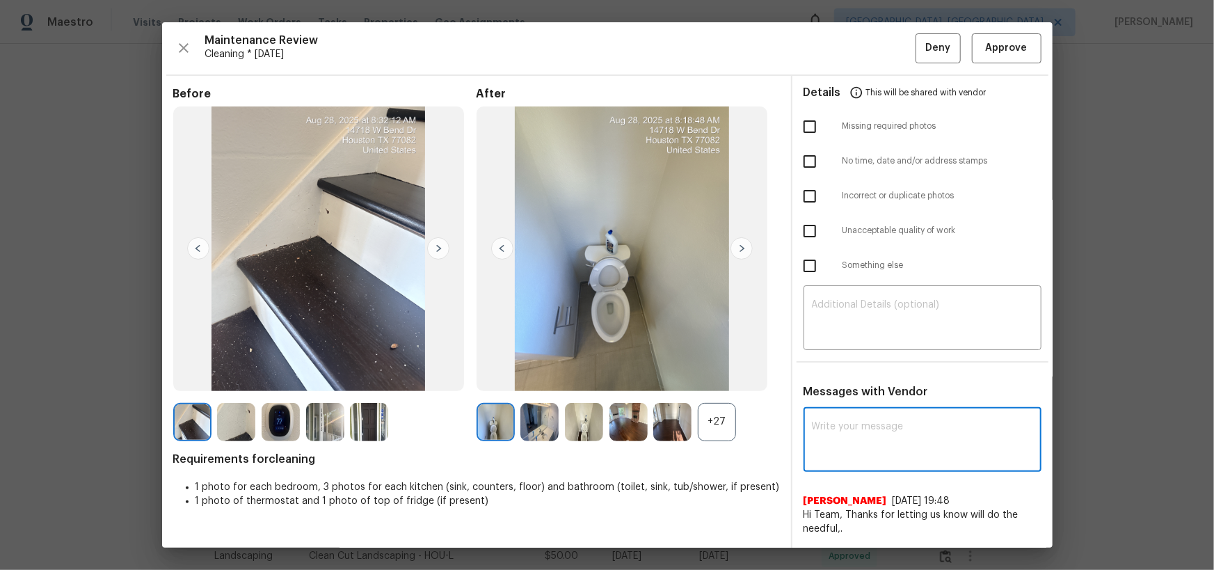
click at [864, 372] on textarea at bounding box center [922, 441] width 221 height 39
paste textarea "Maintenance Audit Team: Hello! After further review, the visit(08/28/2025) has …"
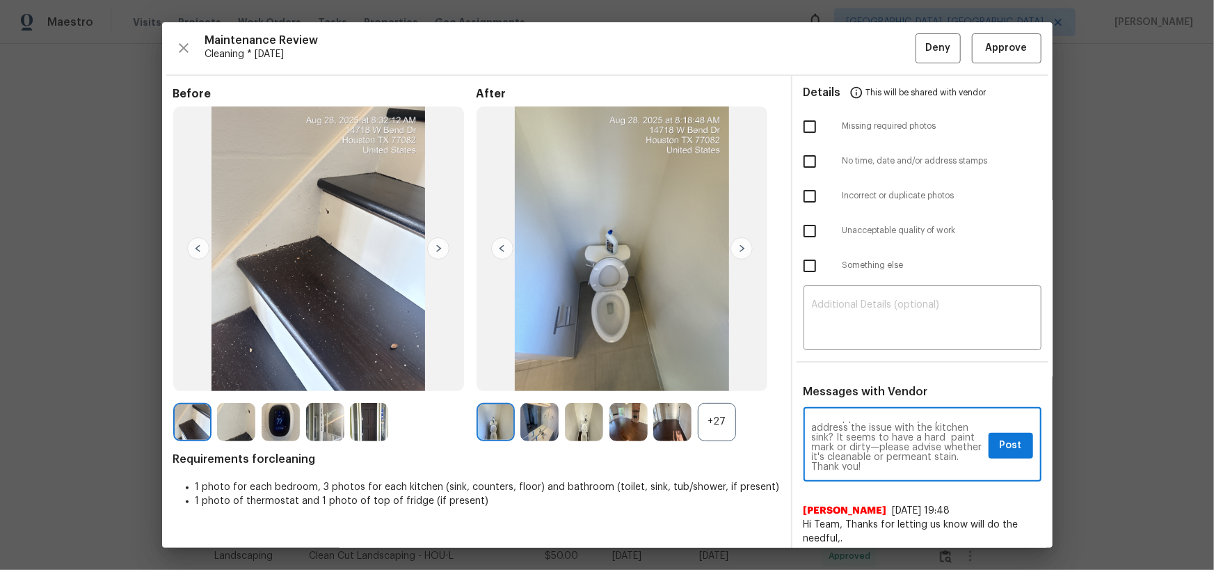
scroll to position [39, 0]
type textarea "Maintenance Audit Team: Hello! After further review, the visit([DATE]) has been…"
click at [864, 372] on span "Post" at bounding box center [1011, 445] width 22 height 17
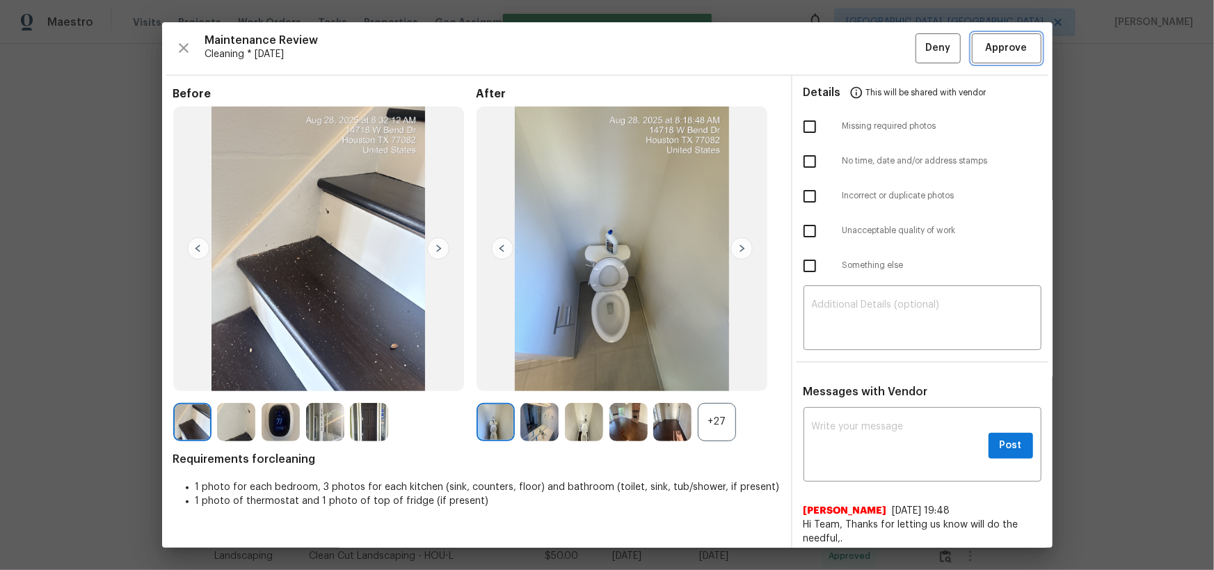
scroll to position [0, 0]
click at [864, 42] on span "Approve" at bounding box center [1006, 48] width 47 height 17
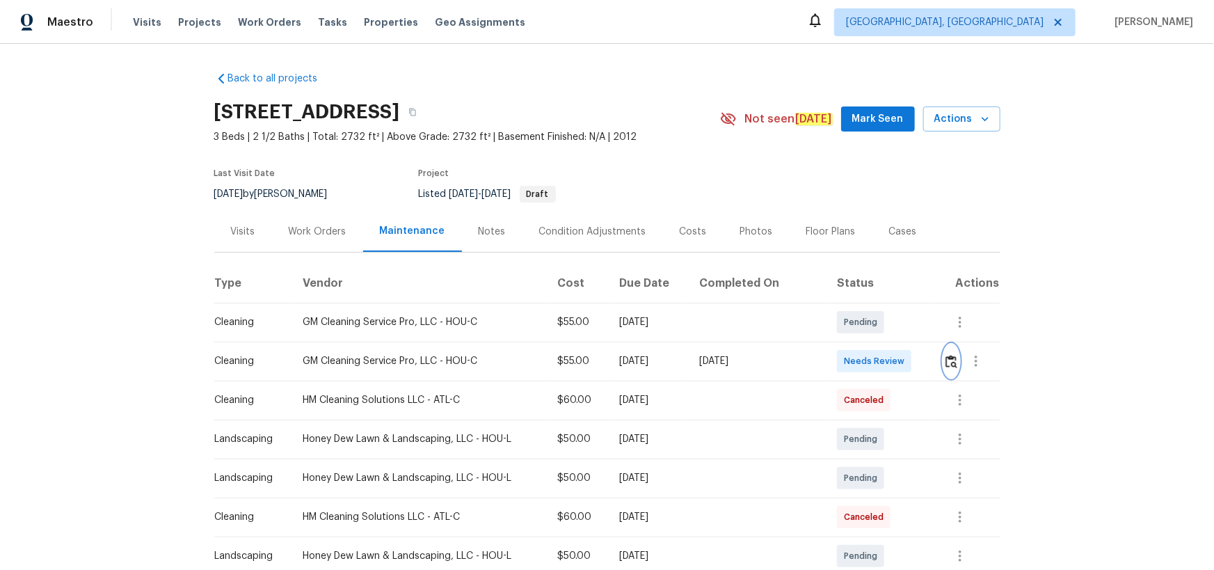
click at [864, 362] on img "button" at bounding box center [952, 361] width 12 height 13
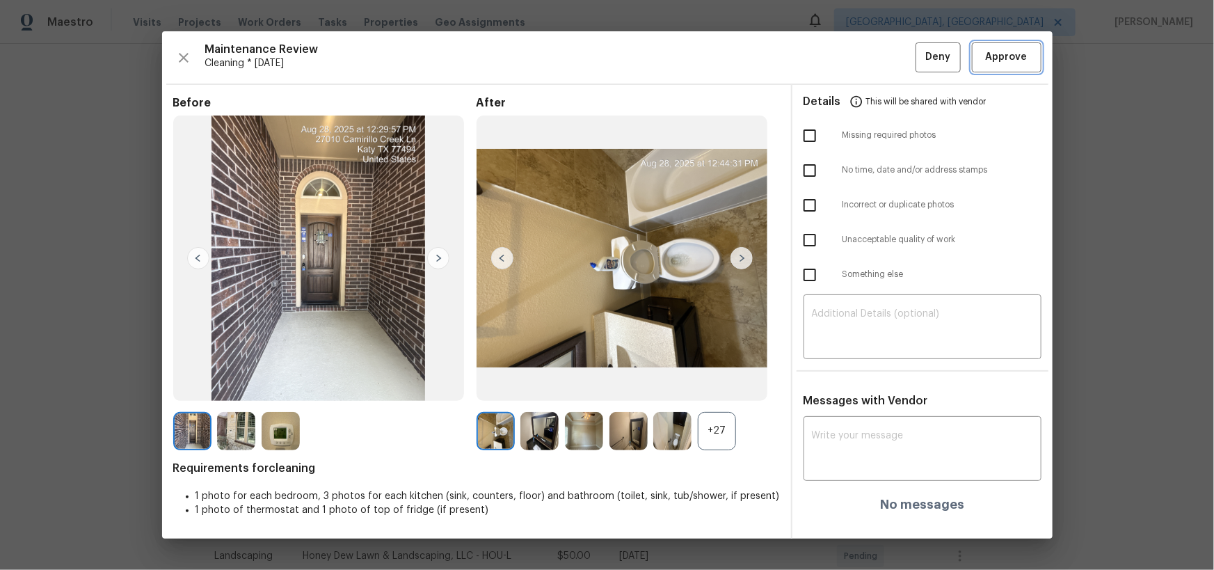
drag, startPoint x: 1027, startPoint y: 54, endPoint x: 1017, endPoint y: 119, distance: 66.2
click at [864, 53] on span "Approve" at bounding box center [1006, 57] width 47 height 17
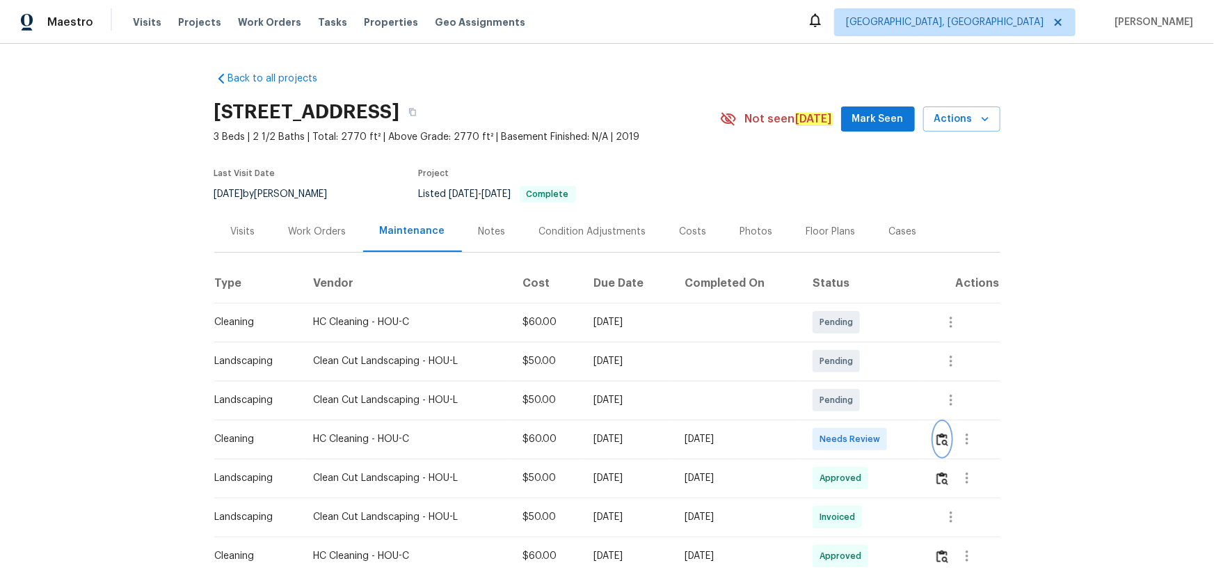
click at [864, 372] on img "button" at bounding box center [943, 439] width 12 height 13
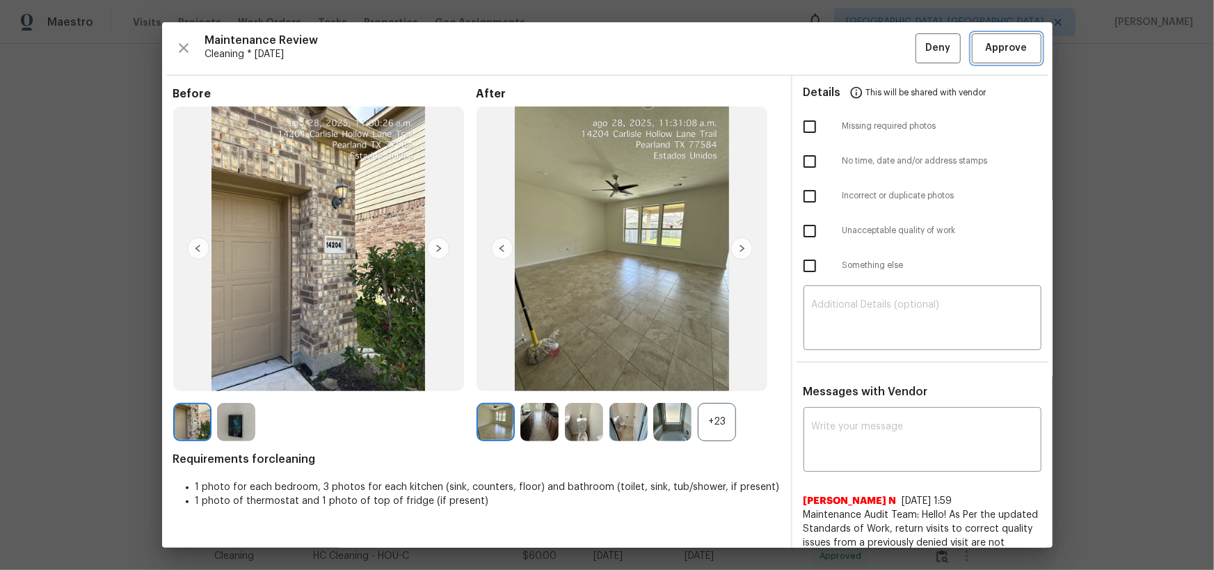
click at [864, 54] on span "Approve" at bounding box center [1007, 48] width 42 height 17
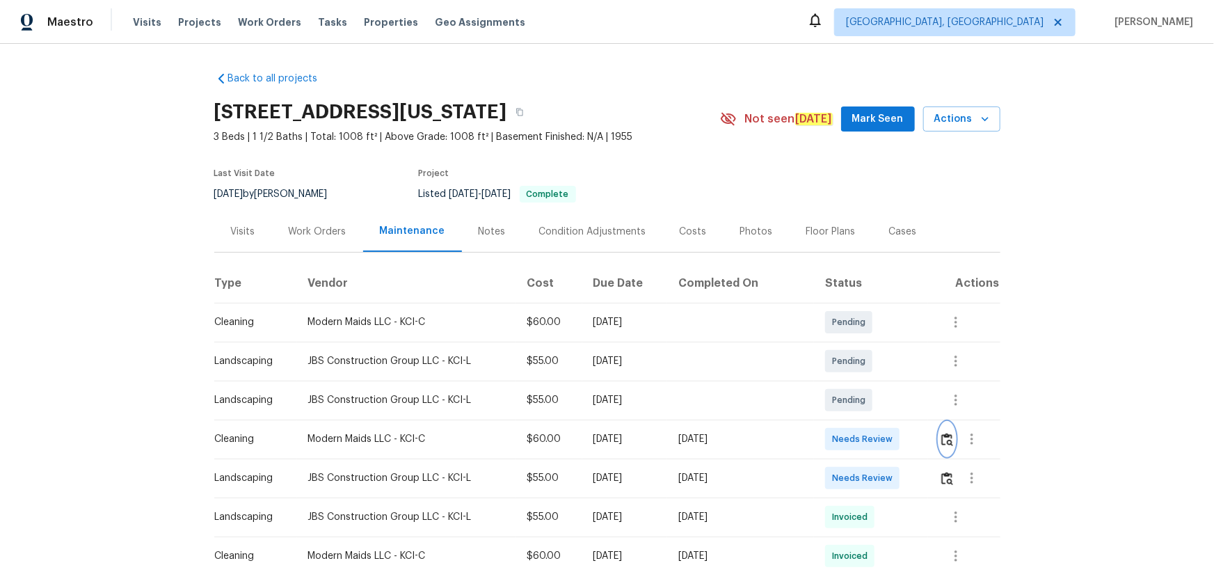
click at [942, 445] on img "button" at bounding box center [948, 439] width 12 height 13
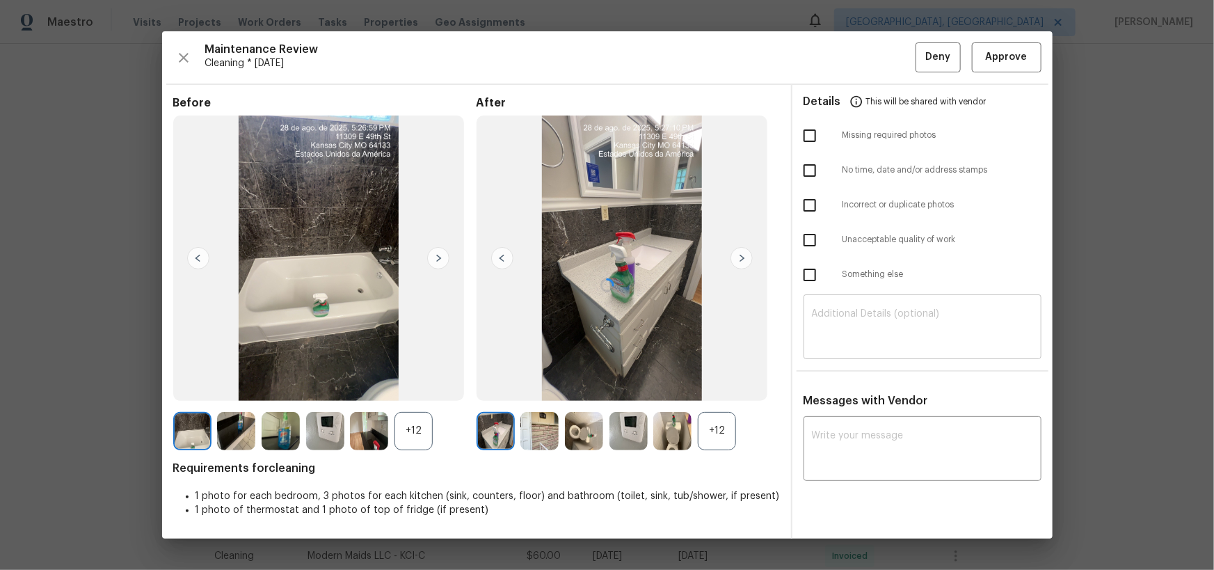
click at [894, 324] on textarea at bounding box center [922, 328] width 221 height 39
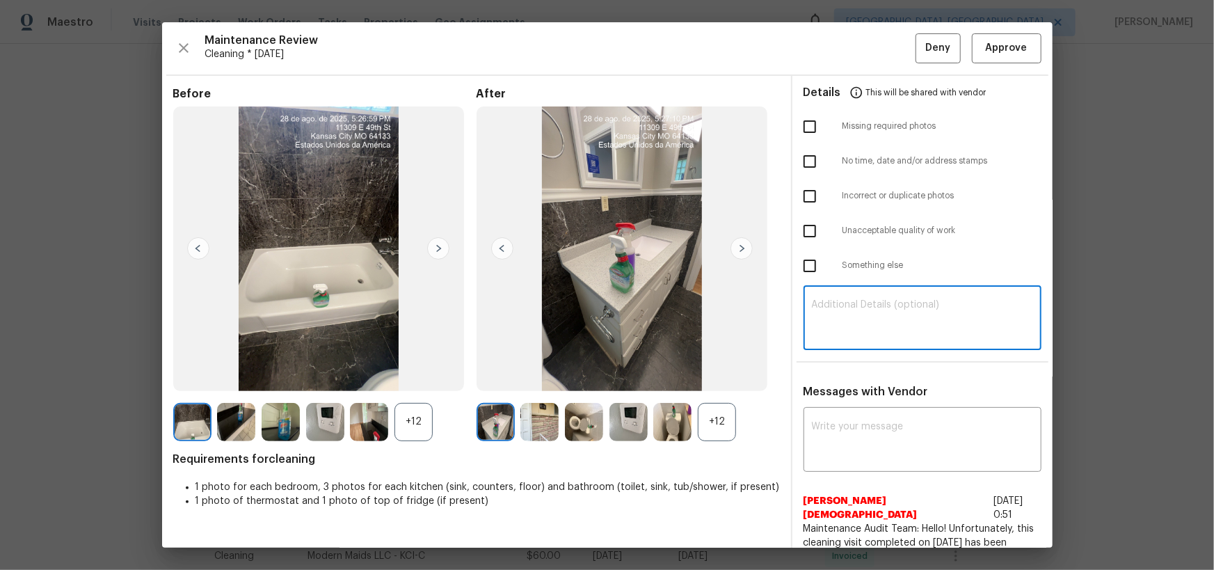
paste textarea "Maintenance Audit Team: Hello! After further review, the visit([DATE]) has been…"
type textarea "Maintenance Audit Team: Hello! After further review, the visit([DATE]) has been…"
click at [866, 430] on textarea at bounding box center [922, 441] width 221 height 39
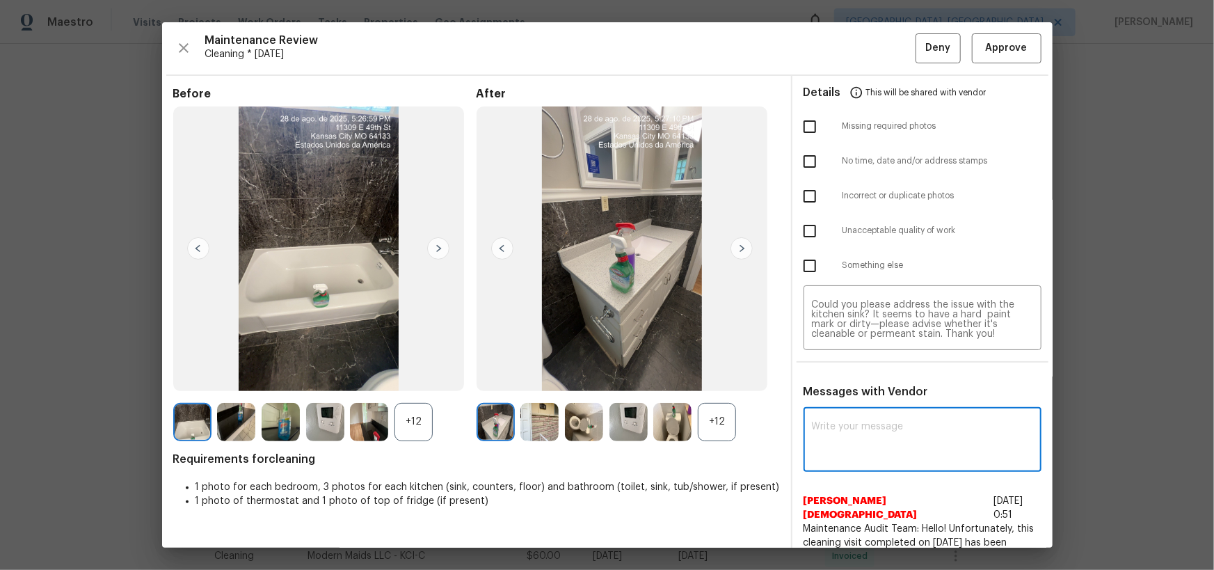
paste textarea "Maintenance Audit Team: Hello! After further review, the visit([DATE]) has been…"
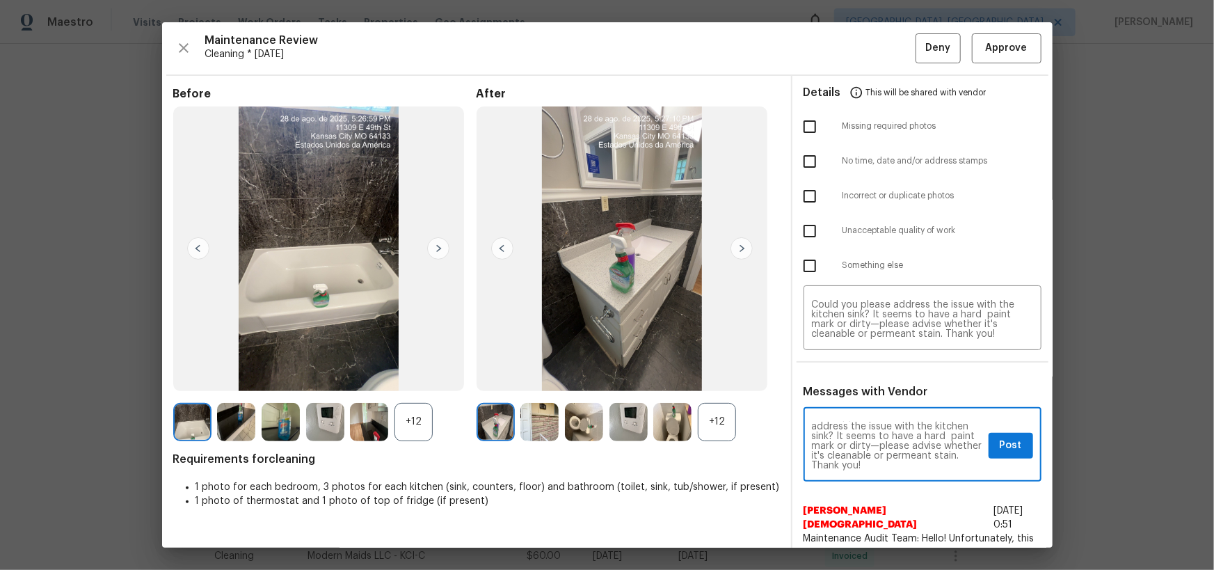
scroll to position [39, 0]
type textarea "Maintenance Audit Team: Hello! After further review, the visit([DATE]) has been…"
drag, startPoint x: 1195, startPoint y: 143, endPoint x: 1189, endPoint y: 164, distance: 21.6
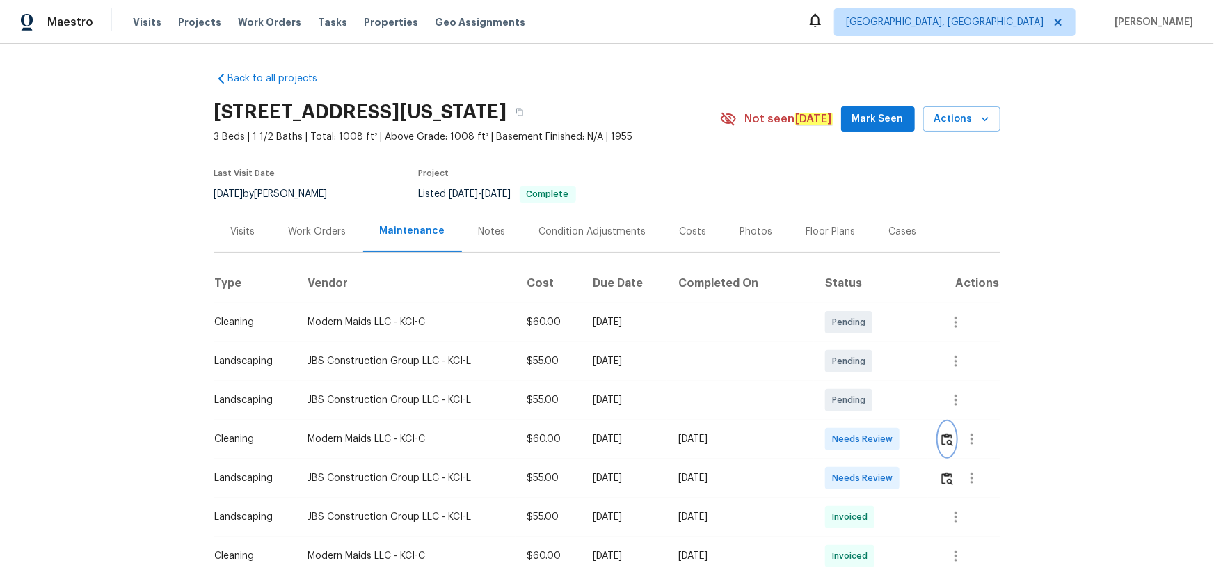
click at [942, 437] on img "button" at bounding box center [948, 439] width 12 height 13
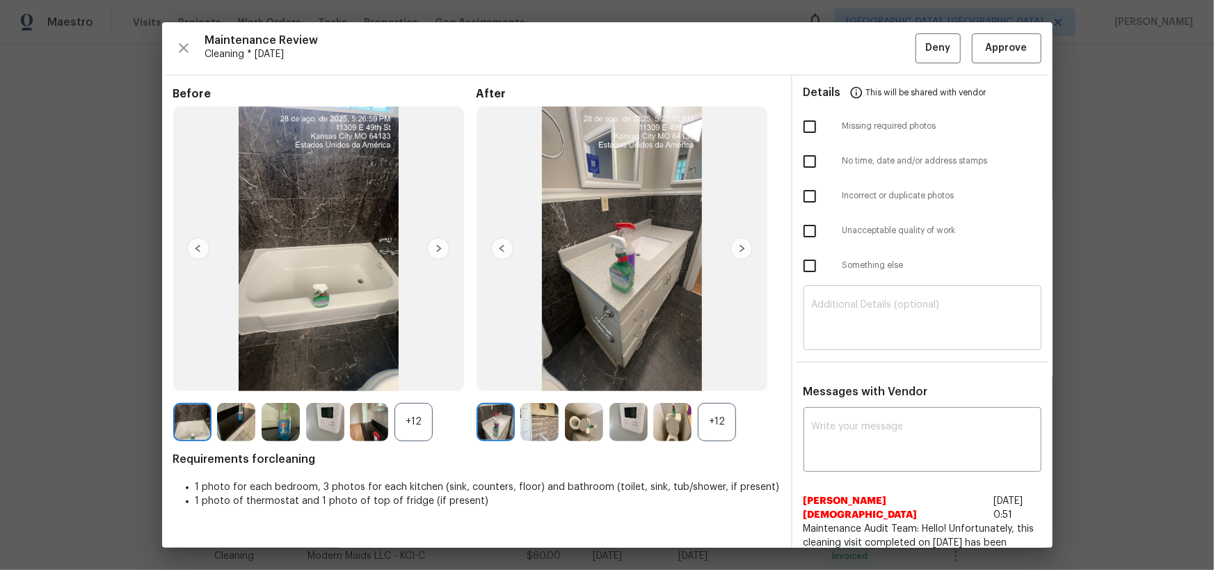
click at [905, 312] on textarea at bounding box center [922, 319] width 221 height 39
paste textarea "Maintenance Audit Team: Hello! Unfortunately, this cleaning visit completed on …"
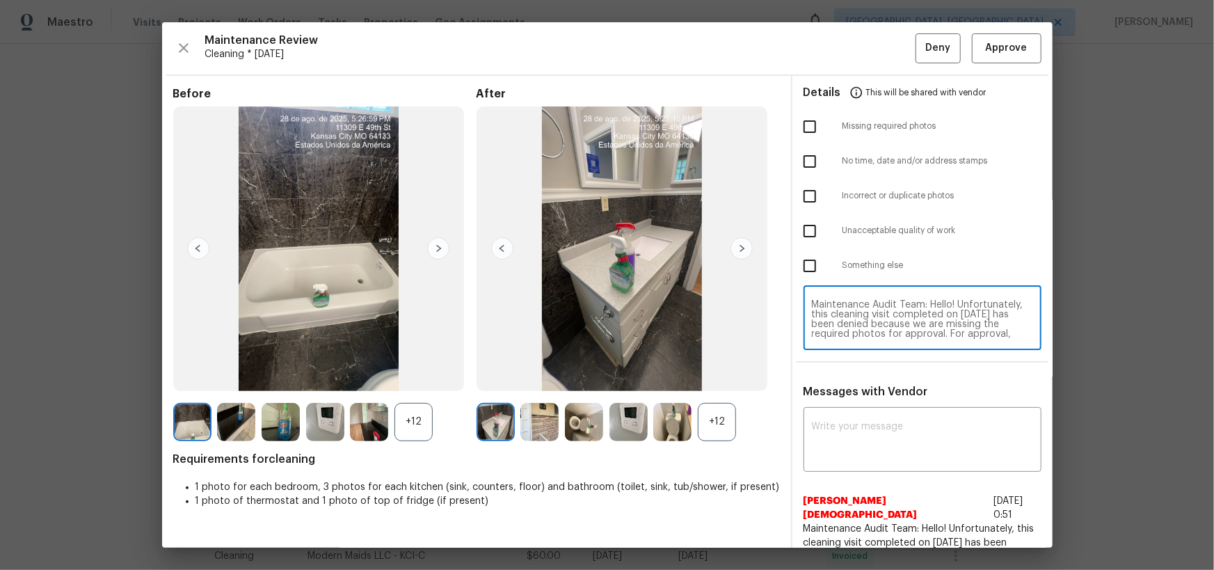
scroll to position [136, 0]
type textarea "Maintenance Audit Team: Hello! Unfortunately, this cleaning visit completed on …"
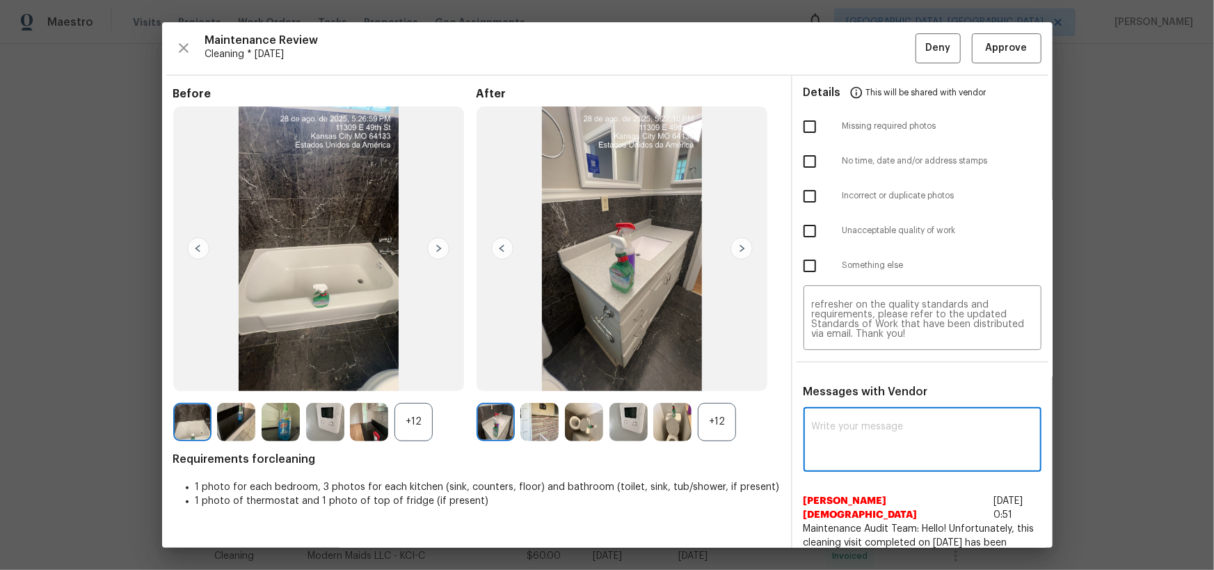
click at [868, 427] on textarea at bounding box center [922, 441] width 221 height 39
paste textarea "Maintenance Audit Team: Hello! Unfortunately, this cleaning visit completed on …"
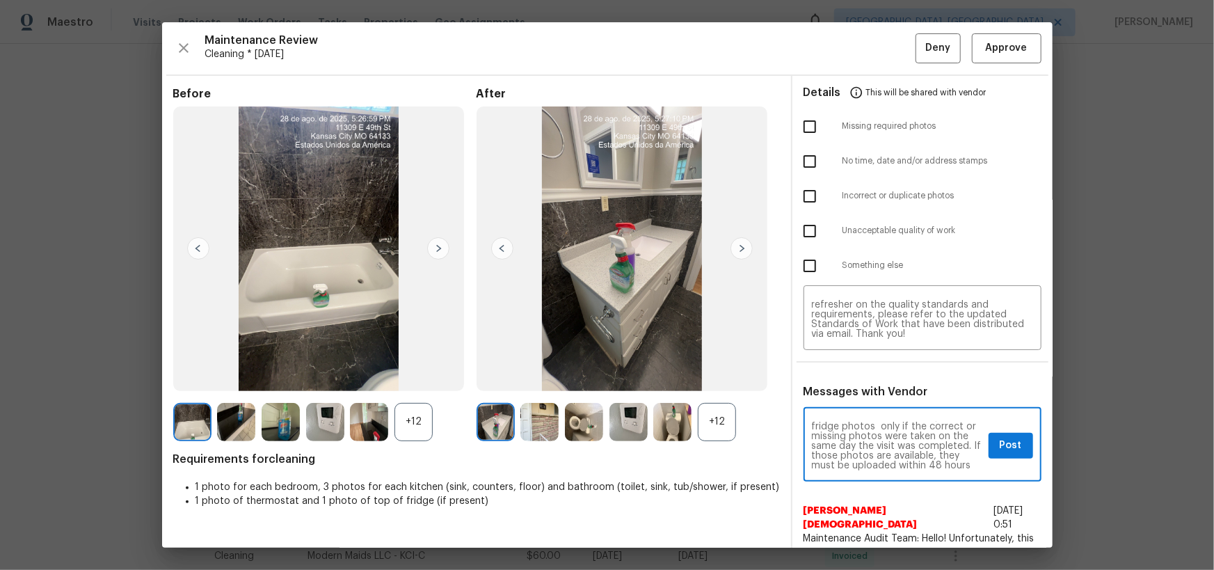
scroll to position [68, 0]
type textarea "Maintenance Audit Team: Hello! Unfortunately, this cleaning visit completed on …"
click at [805, 118] on input "checkbox" at bounding box center [809, 126] width 29 height 29
checkbox input "true"
click at [813, 229] on input "checkbox" at bounding box center [809, 230] width 29 height 29
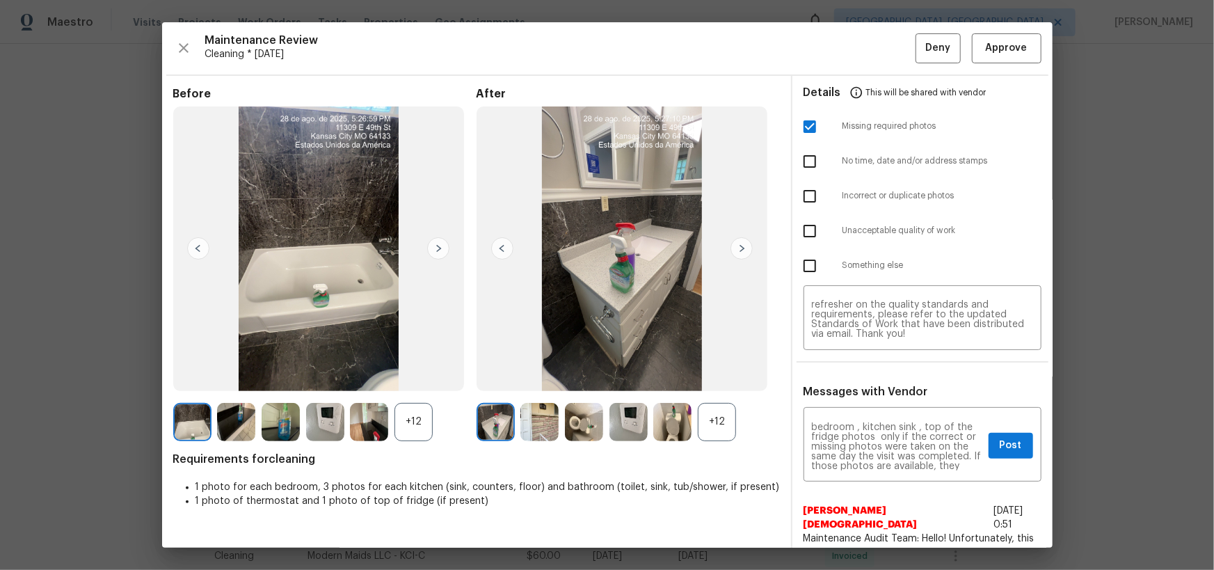
checkbox input "true"
click at [1013, 447] on button "Post" at bounding box center [1011, 446] width 45 height 26
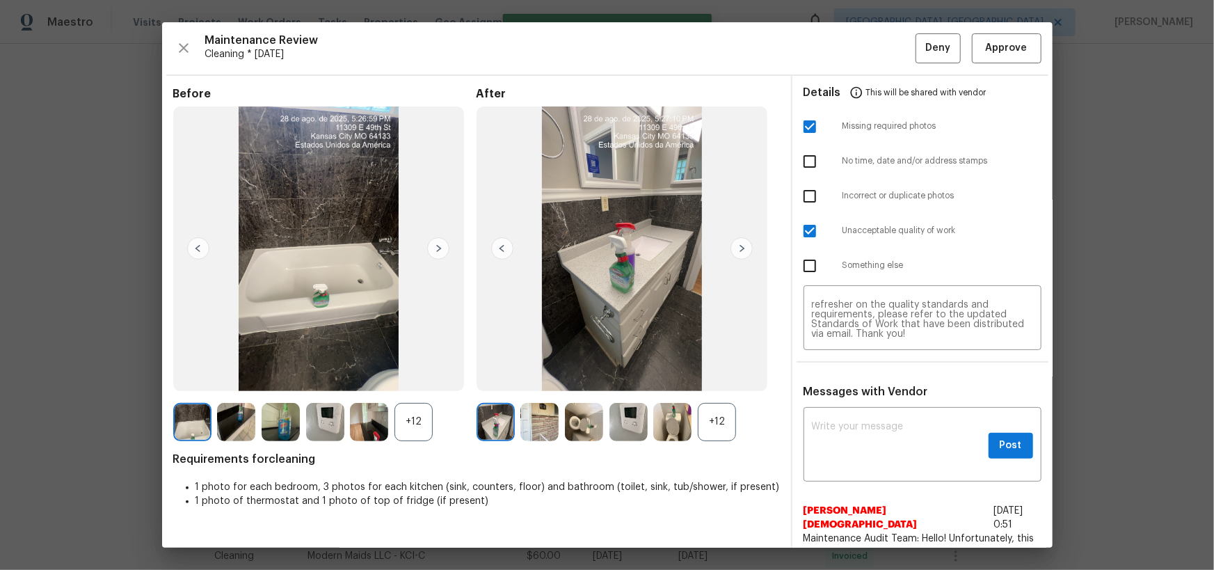
scroll to position [0, 0]
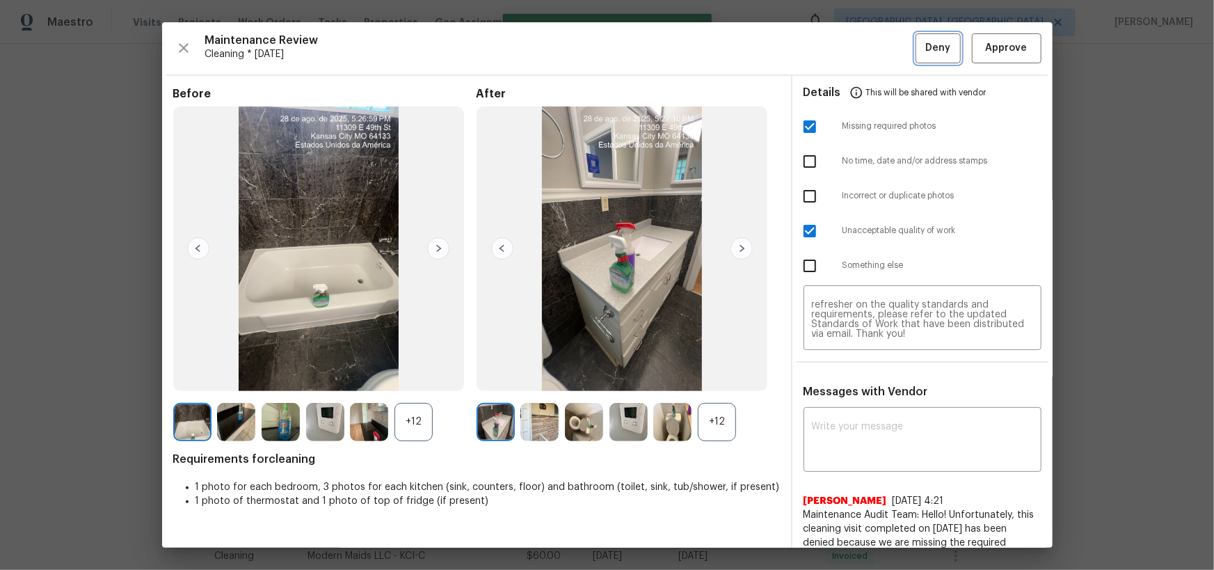
click at [935, 45] on span "Deny" at bounding box center [938, 48] width 25 height 17
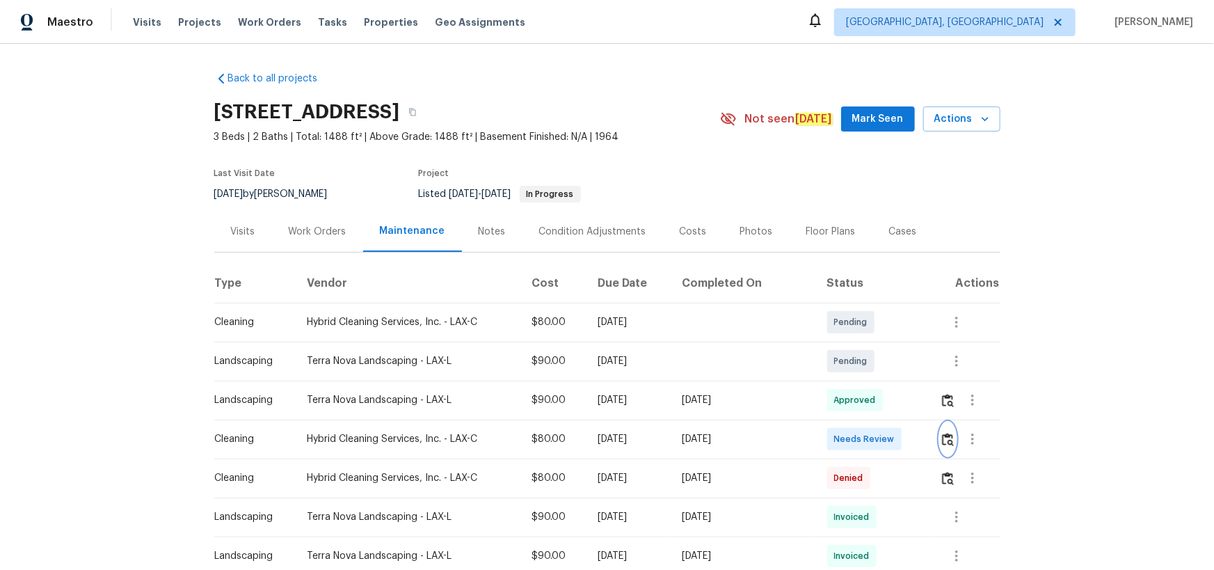
click at [864, 372] on img "button" at bounding box center [948, 439] width 12 height 13
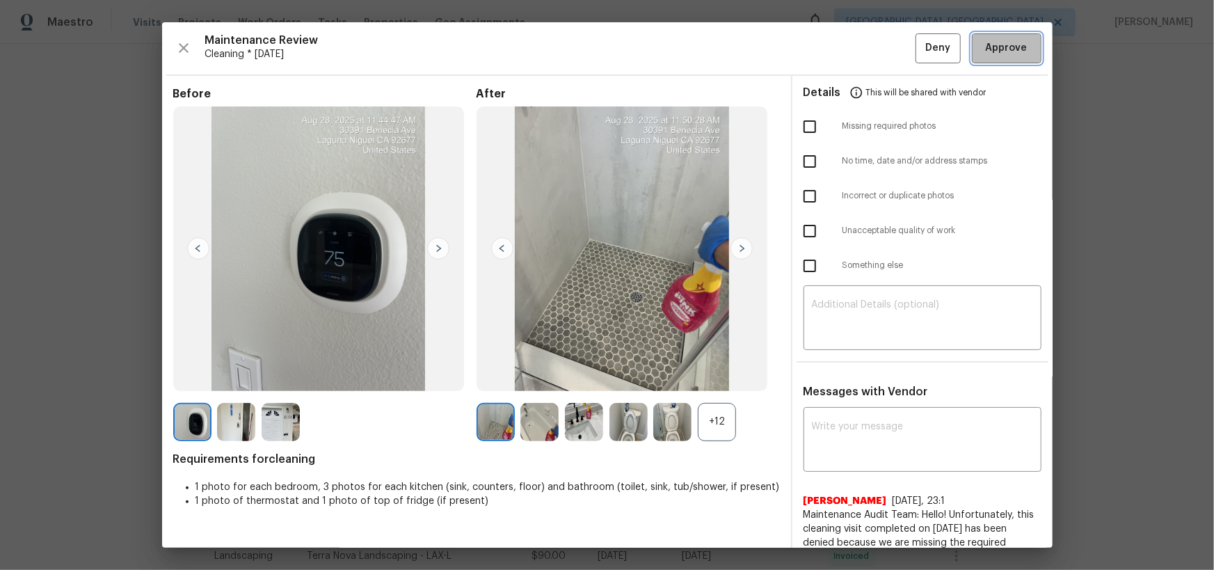
click at [864, 41] on span "Approve" at bounding box center [1007, 48] width 42 height 17
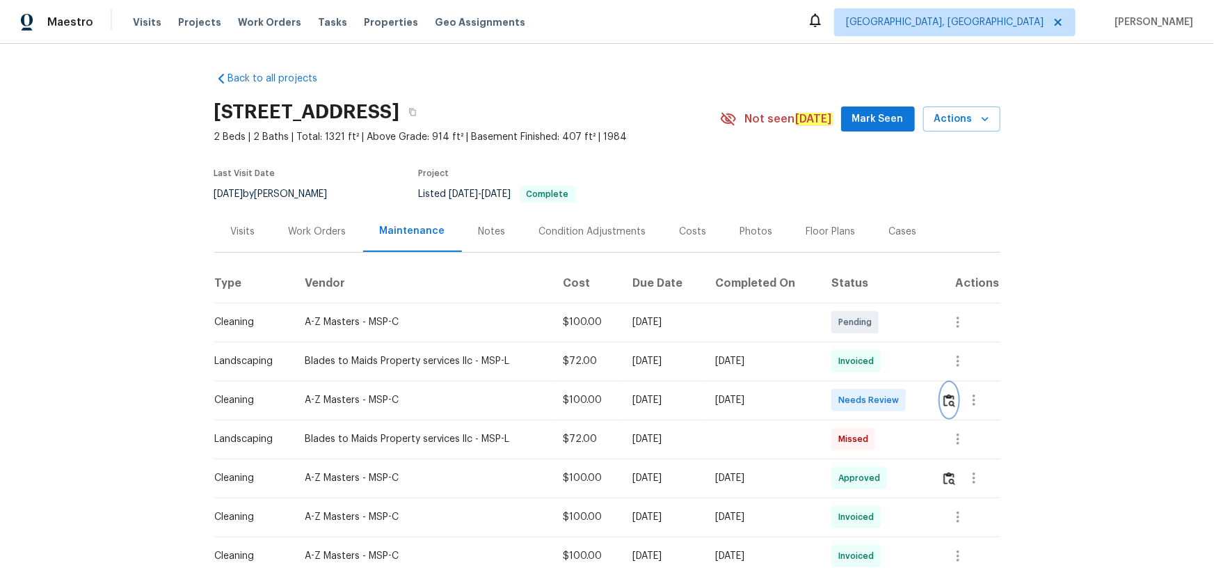
click at [864, 372] on button "button" at bounding box center [950, 399] width 16 height 33
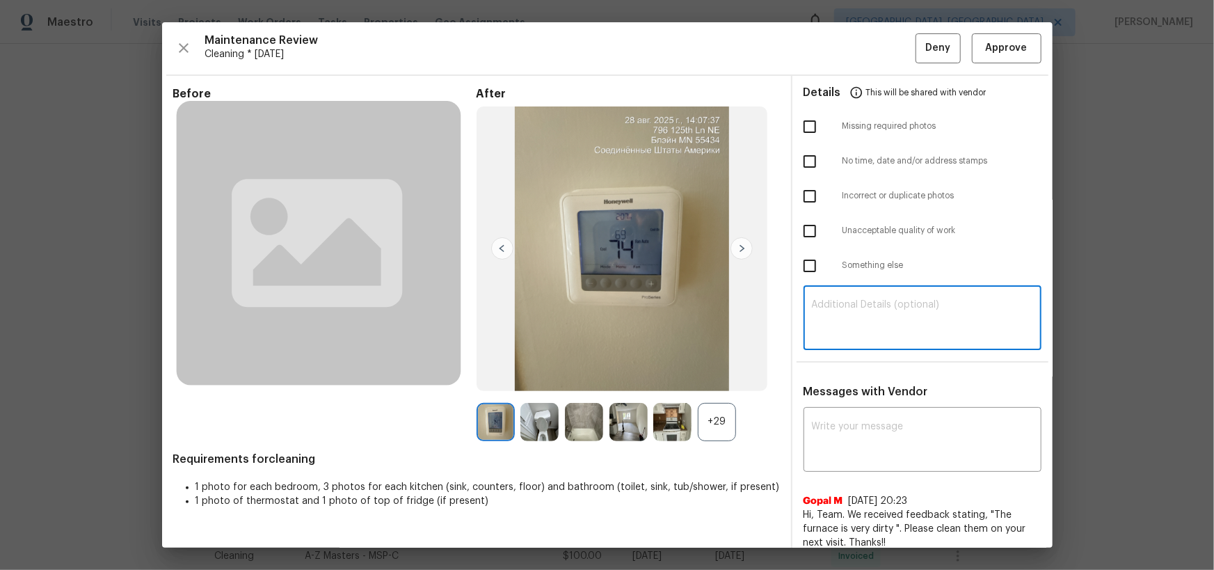
click at [864, 322] on textarea at bounding box center [922, 319] width 221 height 39
paste textarea "Maintenance Audit Team: Hello! Unfortunately, this cleaning visit completed on …"
type textarea "Maintenance Audit Team: Hello! Unfortunately, this cleaning visit completed on …"
click at [864, 372] on textarea at bounding box center [922, 441] width 221 height 39
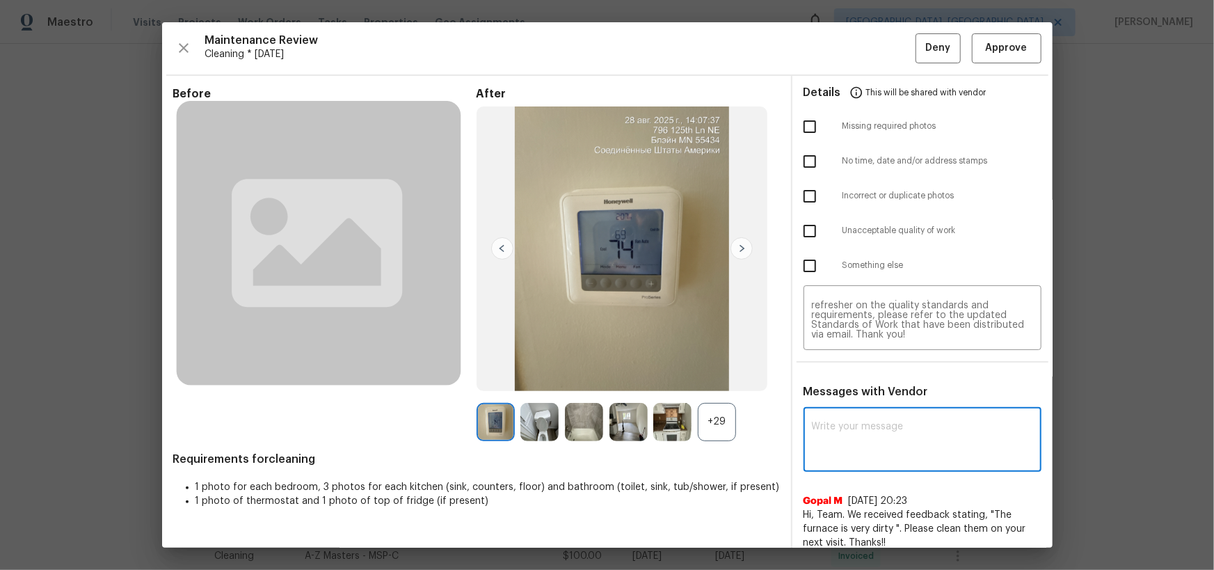
type textarea "b"
paste textarea "Maintenance Audit Team: Hello! Unfortunately, this cleaning visit completed on …"
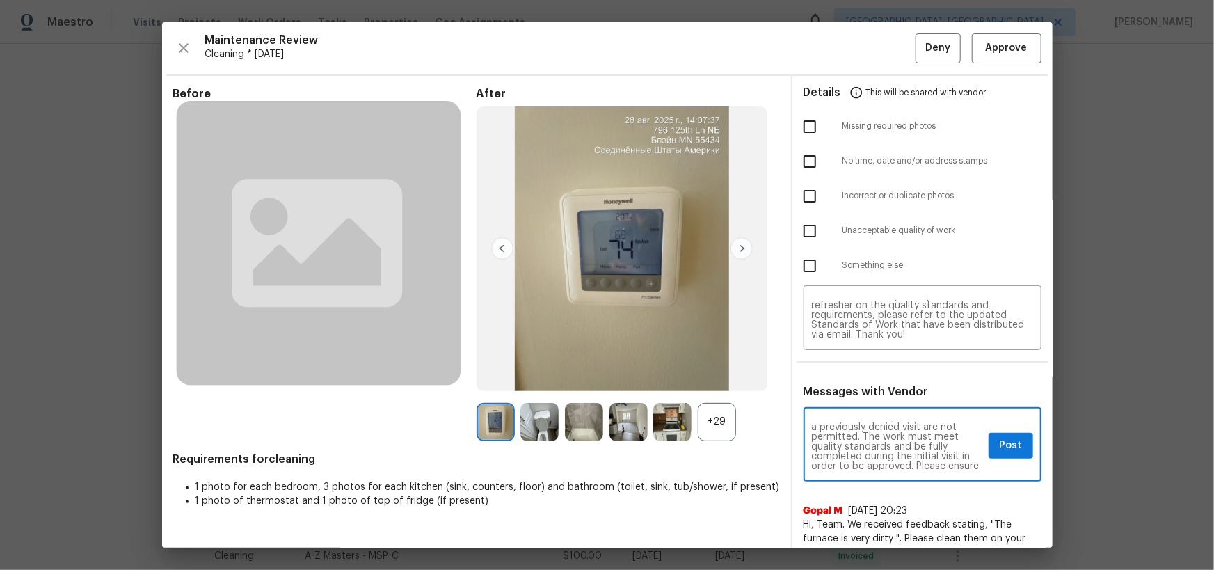
scroll to position [76, 0]
type textarea "Maintenance Audit Team: Hello! Unfortunately, this cleaning visit completed on …"
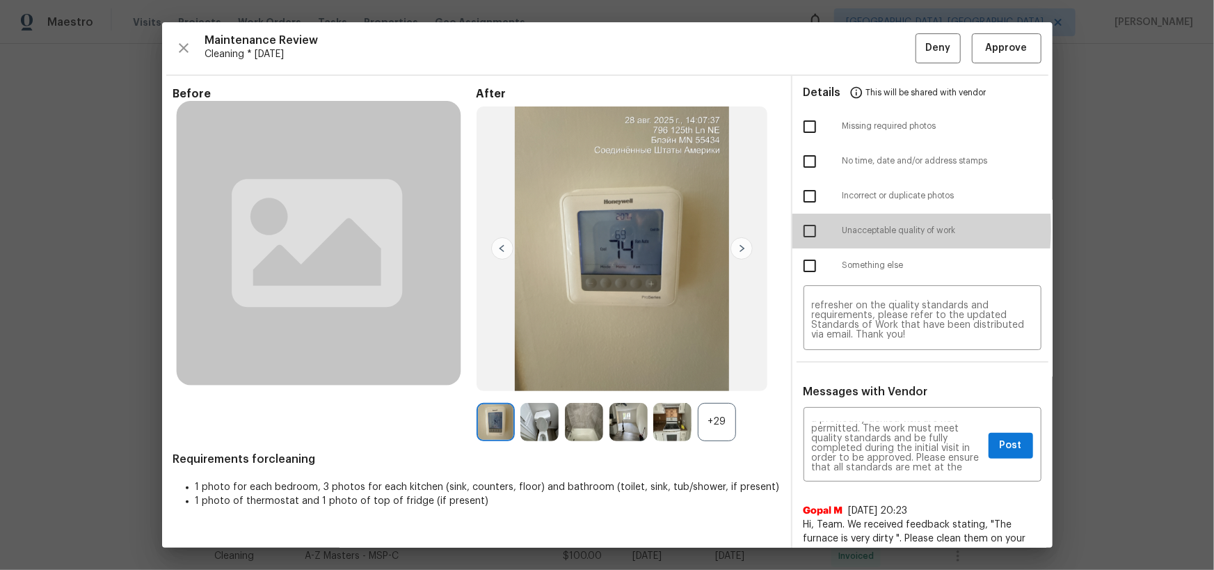
drag, startPoint x: 809, startPoint y: 228, endPoint x: 929, endPoint y: 367, distance: 184.0
click at [809, 230] on input "checkbox" at bounding box center [809, 230] width 29 height 29
checkbox input "true"
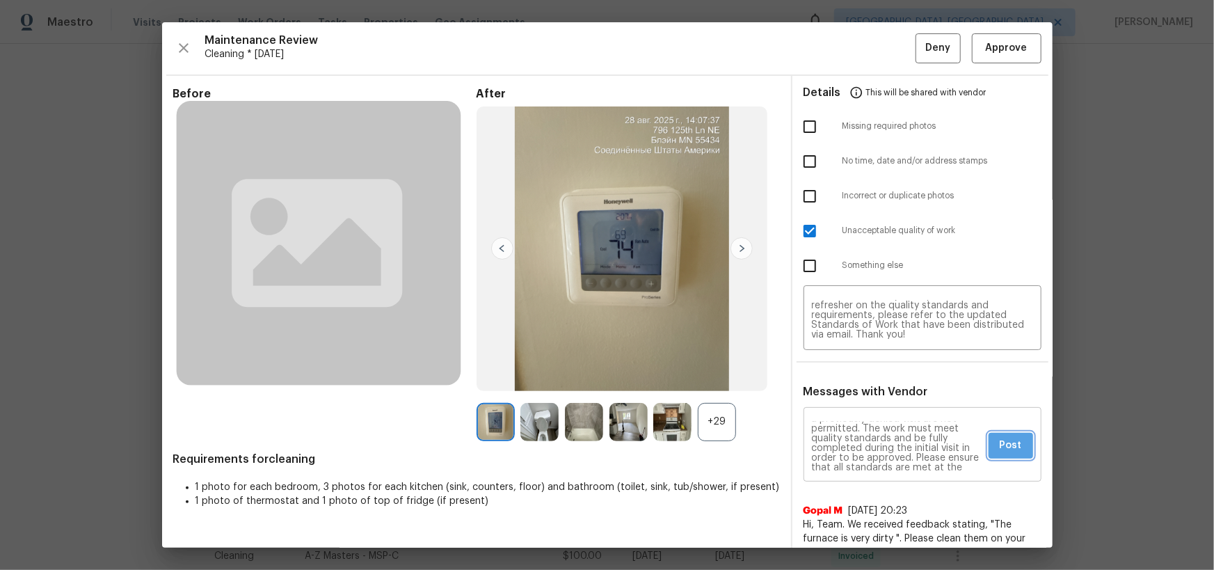
click at [864, 372] on span "Post" at bounding box center [1011, 445] width 22 height 17
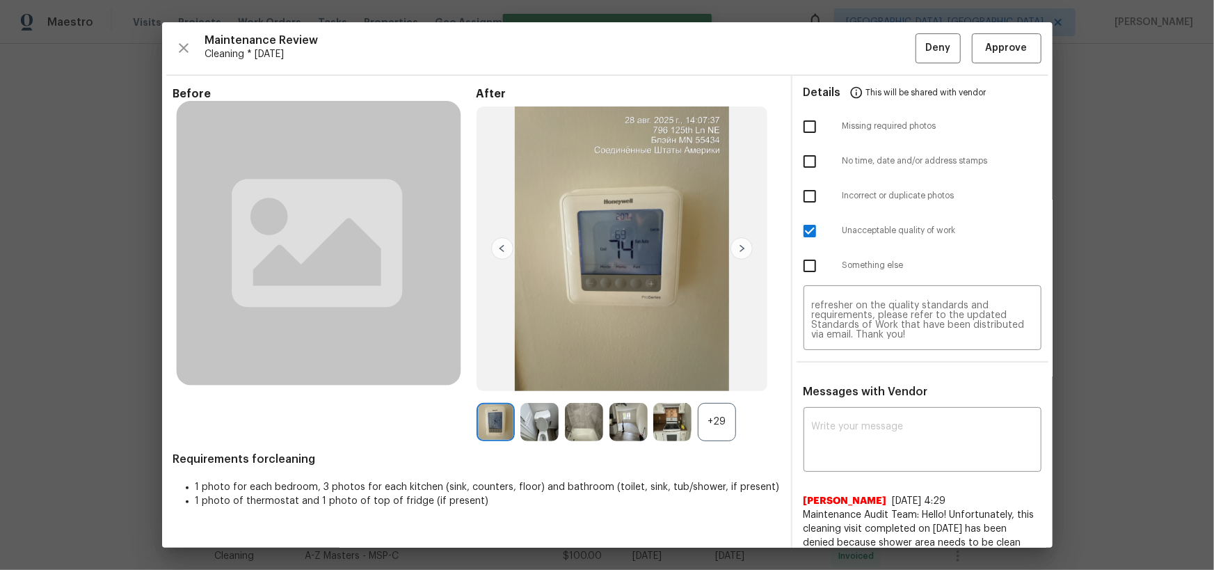
scroll to position [0, 0]
click at [864, 40] on span "Deny" at bounding box center [938, 48] width 25 height 17
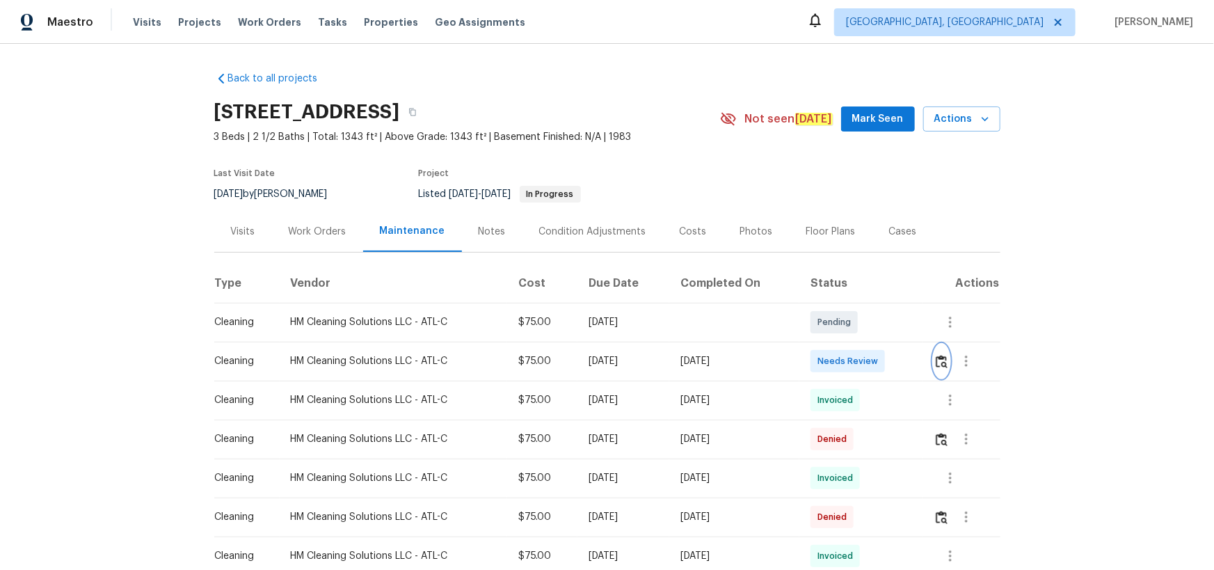
click at [864, 365] on img "button" at bounding box center [942, 361] width 12 height 13
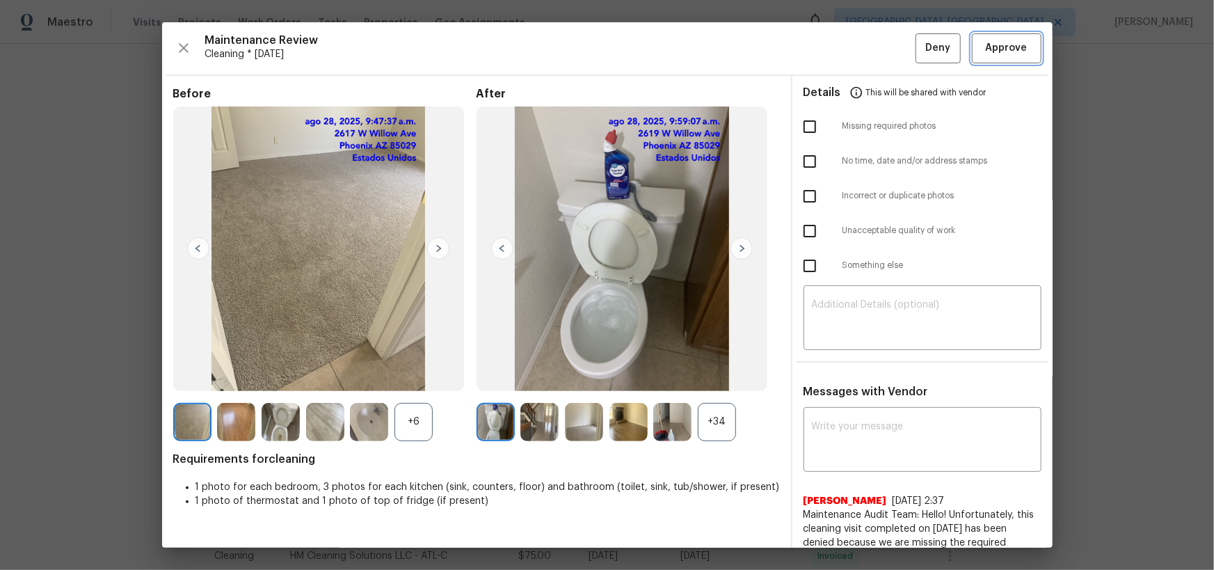
click at [864, 35] on button "Approve" at bounding box center [1007, 48] width 70 height 30
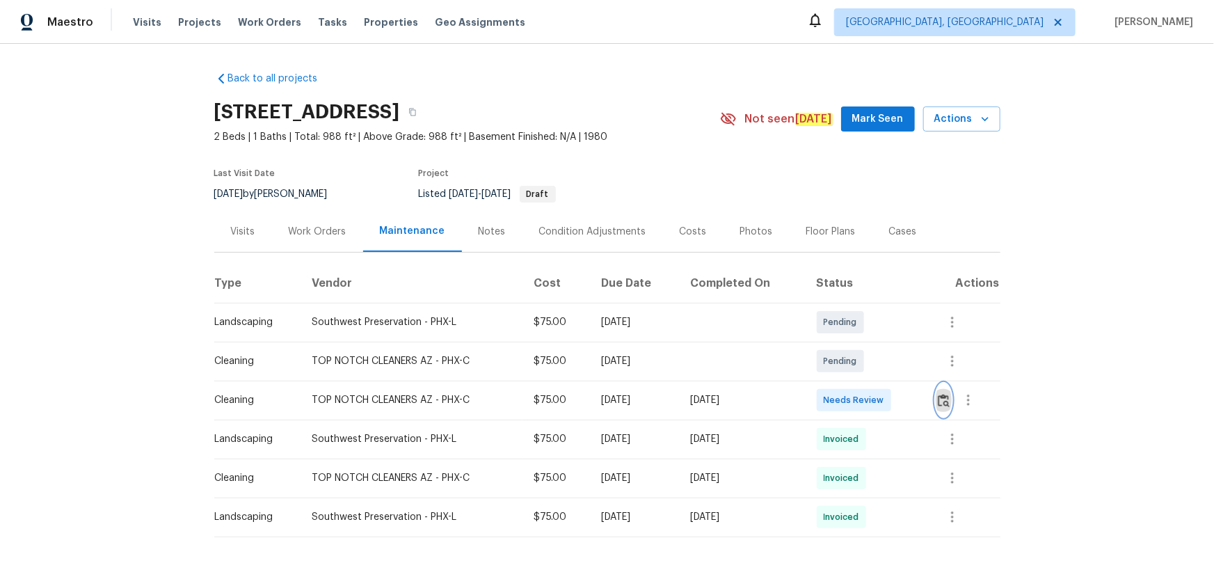
click at [864, 372] on img "button" at bounding box center [944, 400] width 12 height 13
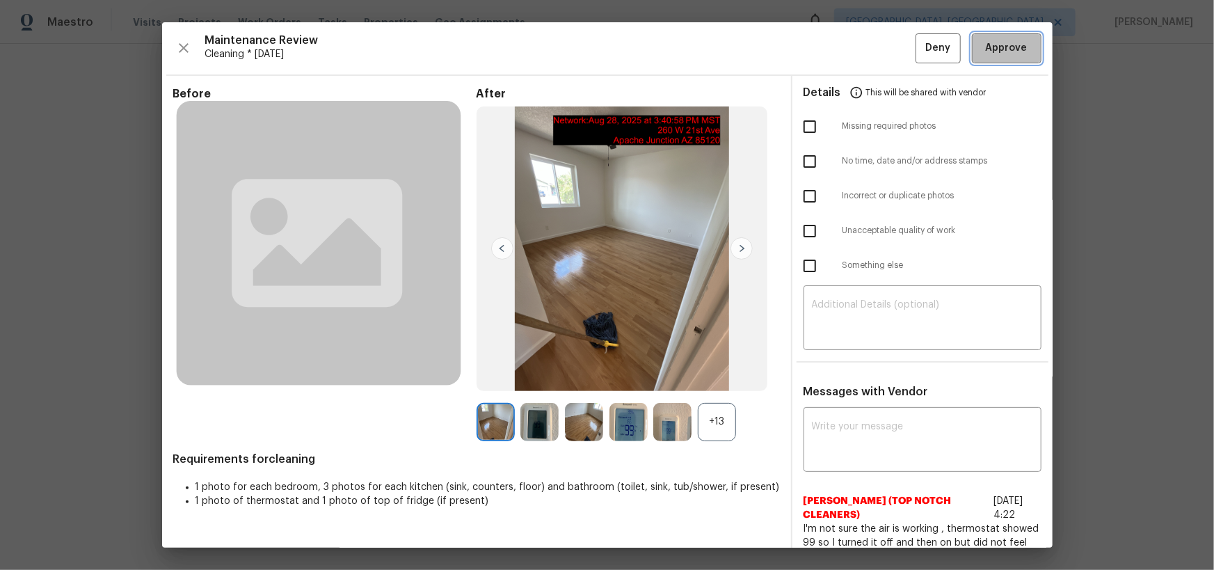
drag, startPoint x: 1022, startPoint y: 55, endPoint x: 1052, endPoint y: 212, distance: 160.2
click at [864, 56] on button "Approve" at bounding box center [1007, 48] width 70 height 30
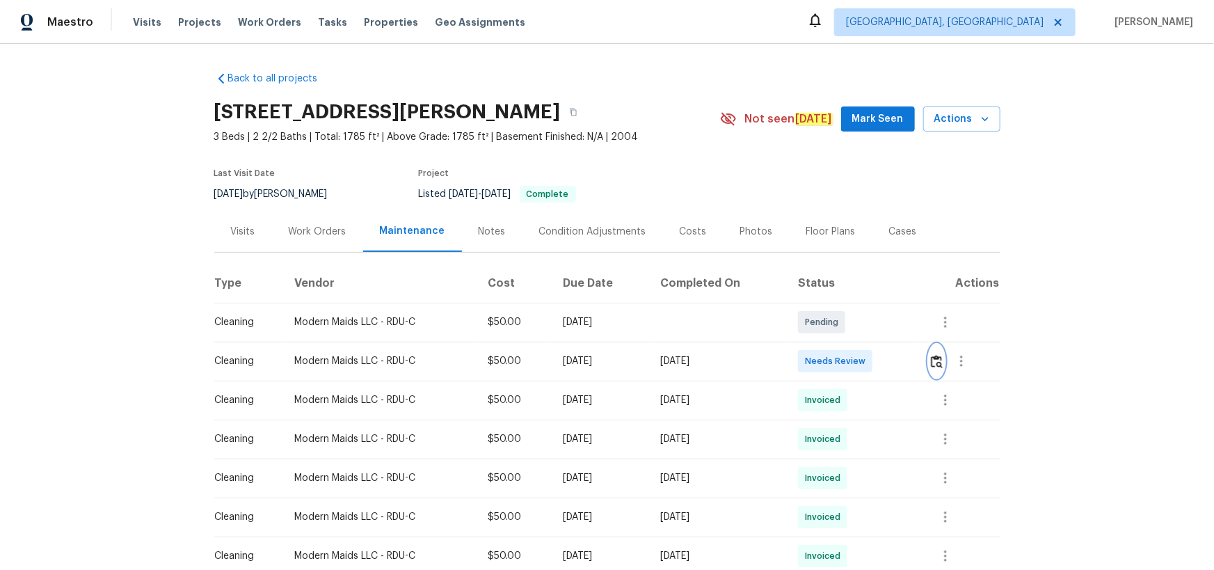
click at [864, 367] on img "button" at bounding box center [937, 361] width 12 height 13
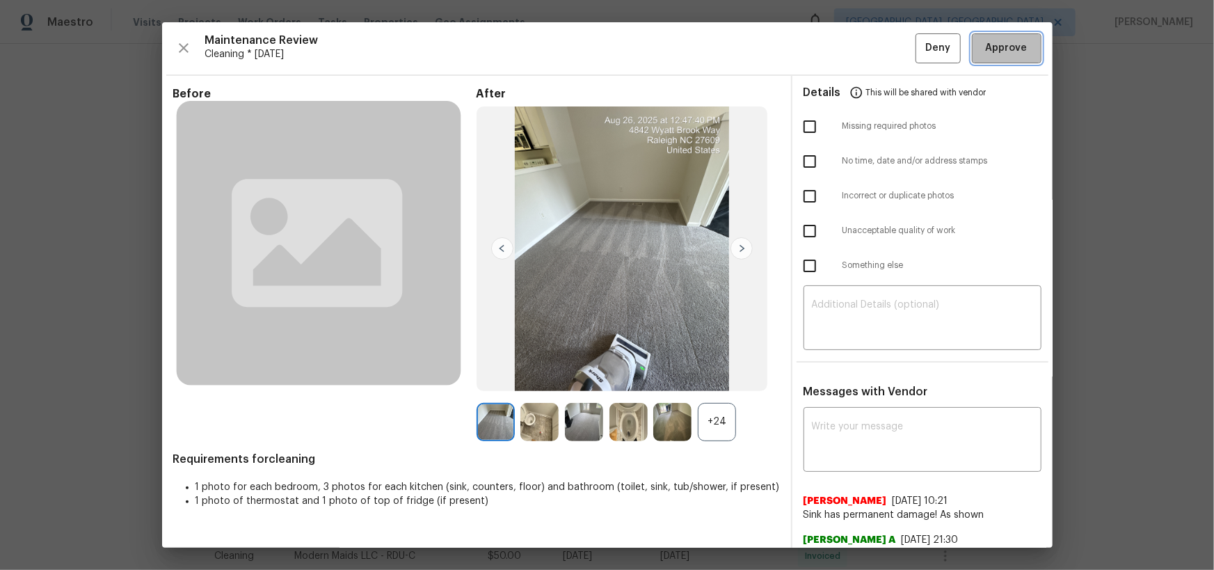
drag, startPoint x: 1026, startPoint y: 41, endPoint x: 1043, endPoint y: 87, distance: 48.9
click at [864, 42] on button "Approve" at bounding box center [1007, 48] width 70 height 30
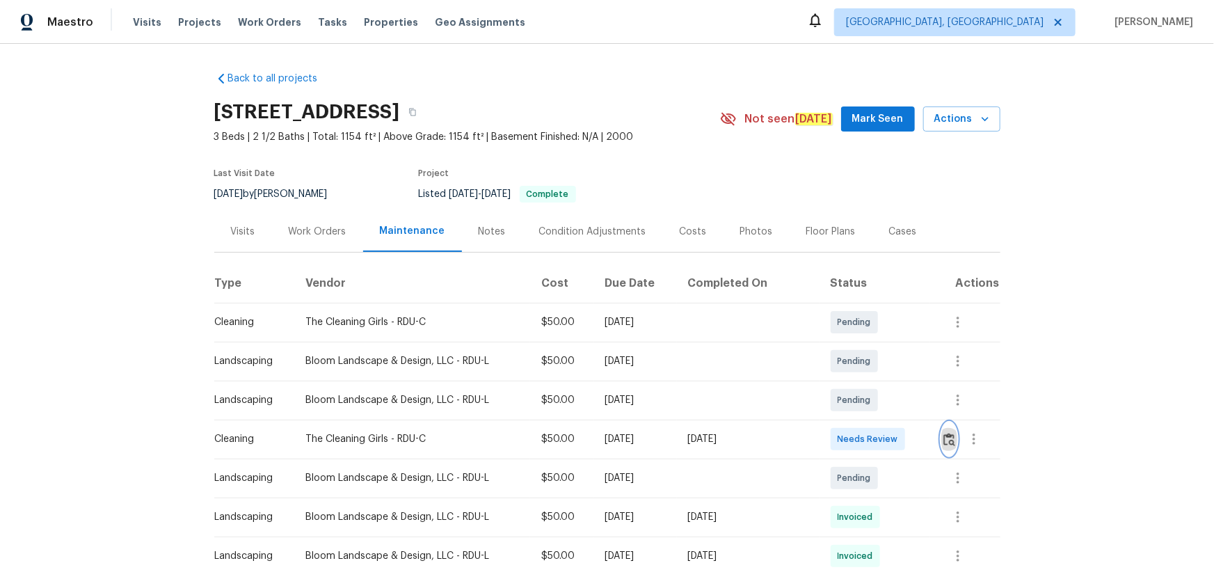
click at [864, 372] on img "button" at bounding box center [950, 439] width 12 height 13
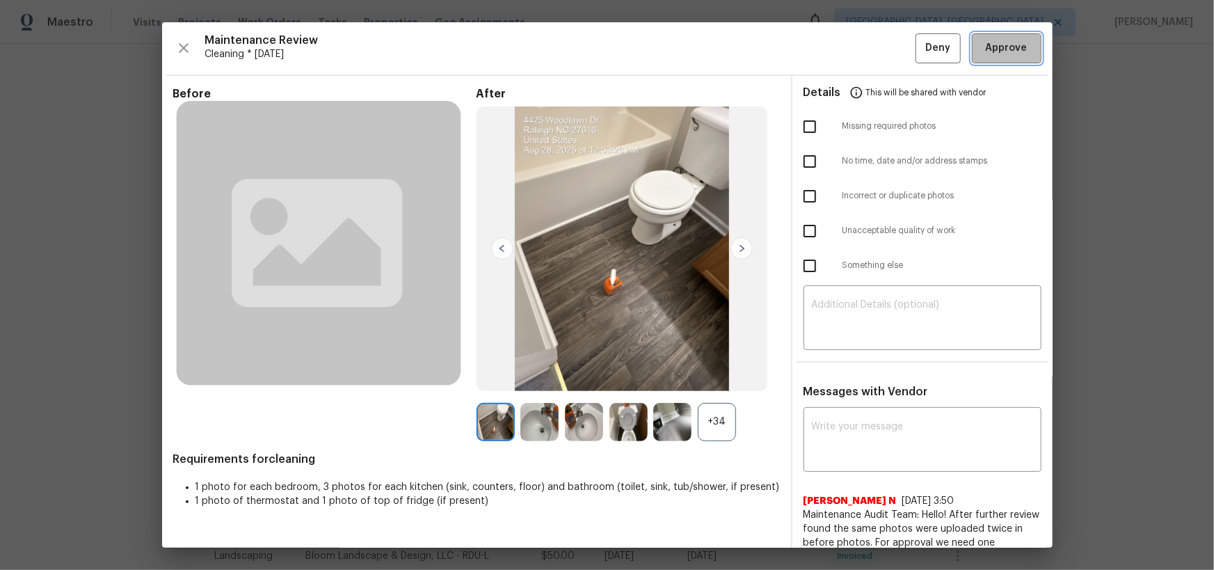
drag, startPoint x: 1015, startPoint y: 51, endPoint x: 1034, endPoint y: 362, distance: 311.6
click at [864, 51] on span "Approve" at bounding box center [1007, 48] width 42 height 17
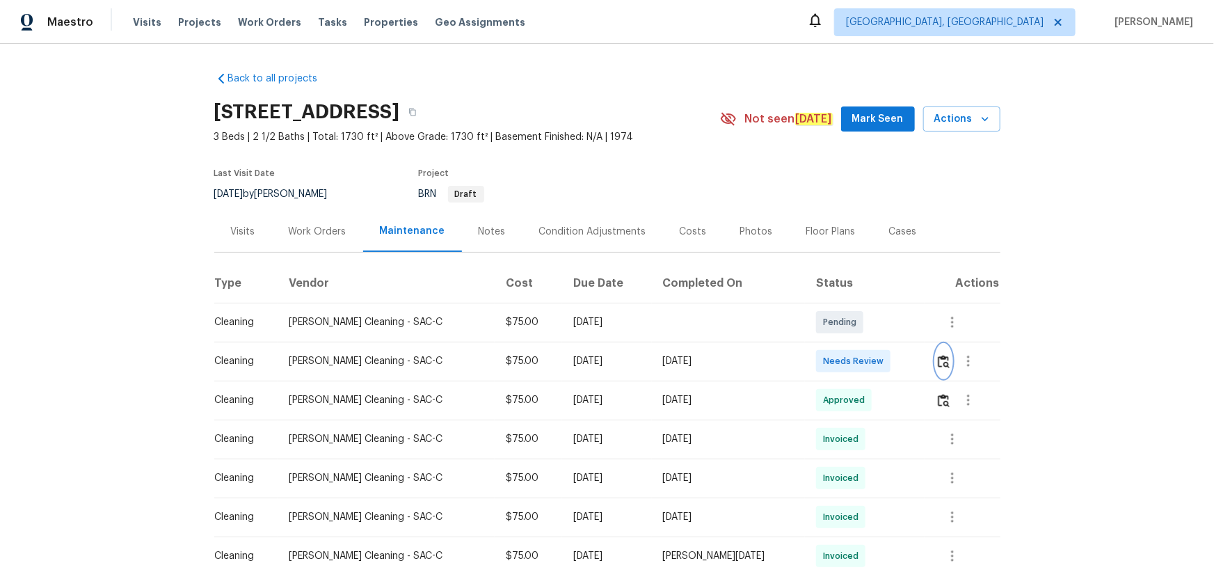
click at [938, 363] on img "button" at bounding box center [944, 361] width 12 height 13
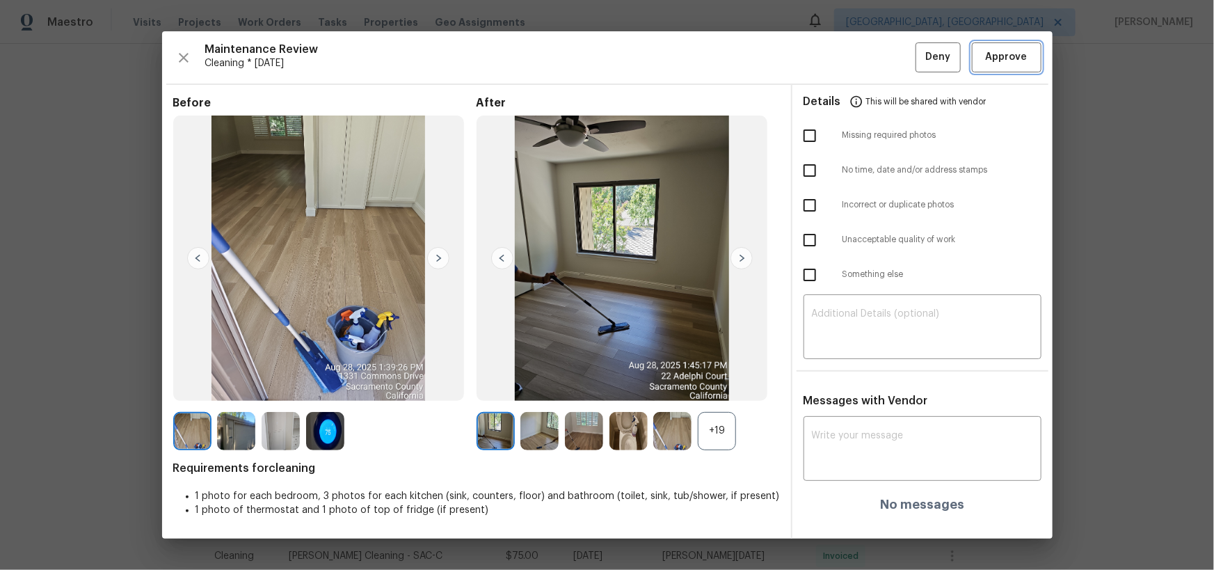
click at [1009, 61] on span "Approve" at bounding box center [1007, 57] width 42 height 17
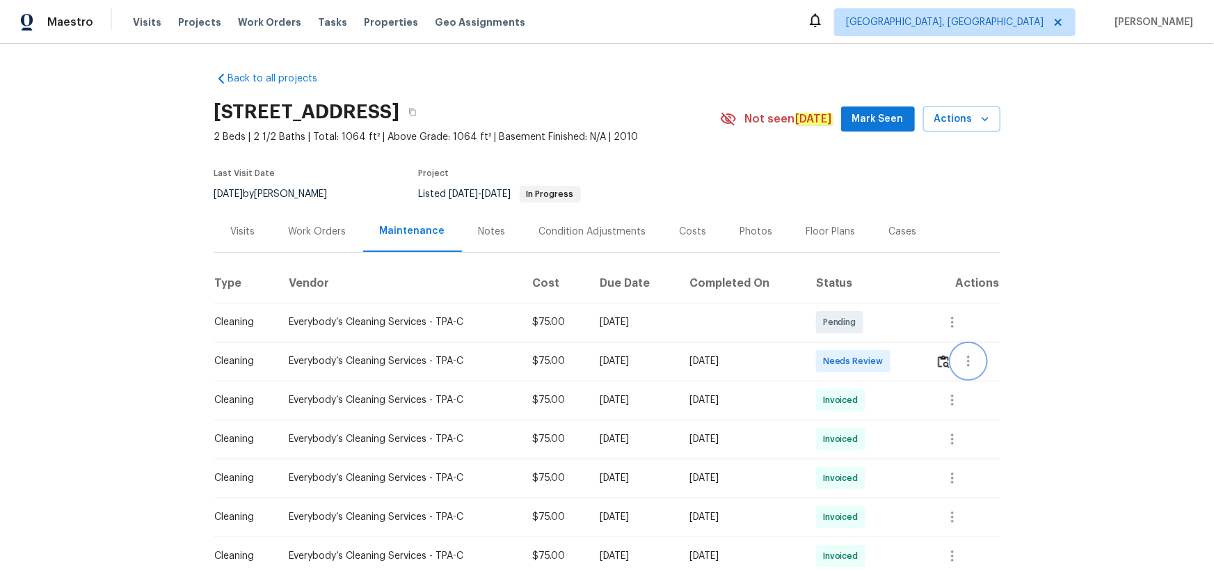
click at [864, 358] on button "button" at bounding box center [968, 360] width 33 height 33
click at [864, 364] on div at bounding box center [607, 285] width 1214 height 570
click at [864, 362] on img "button" at bounding box center [944, 361] width 12 height 13
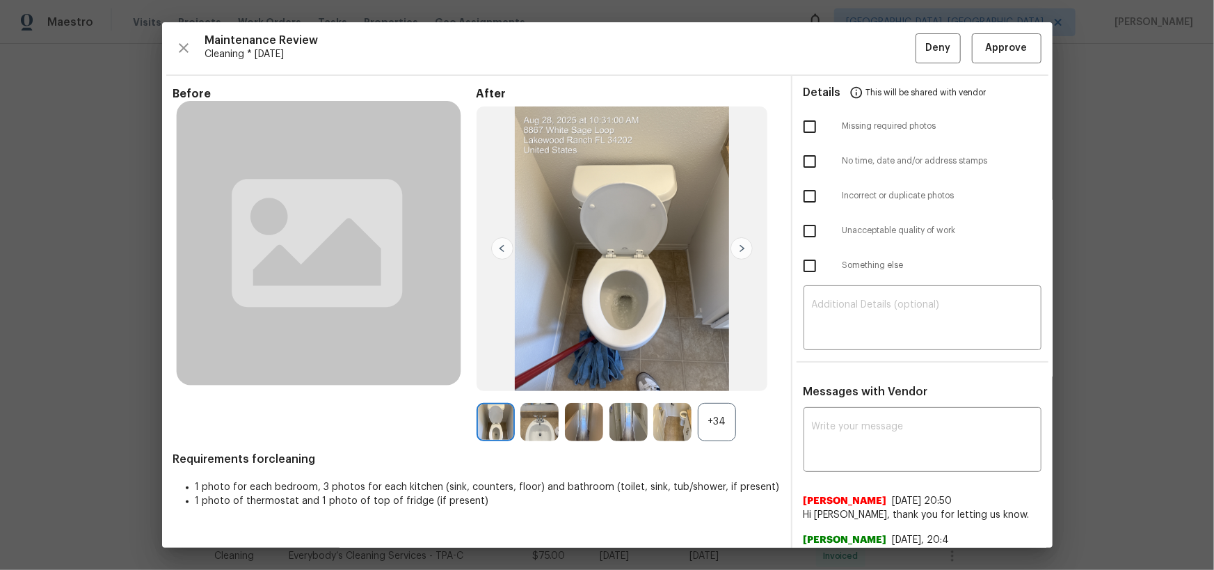
click at [864, 31] on div "Maintenance Review Cleaning * Tue, Aug 26 Deny Approve Before After +34 Require…" at bounding box center [607, 284] width 891 height 525
click at [864, 49] on span "Approve" at bounding box center [1007, 48] width 42 height 17
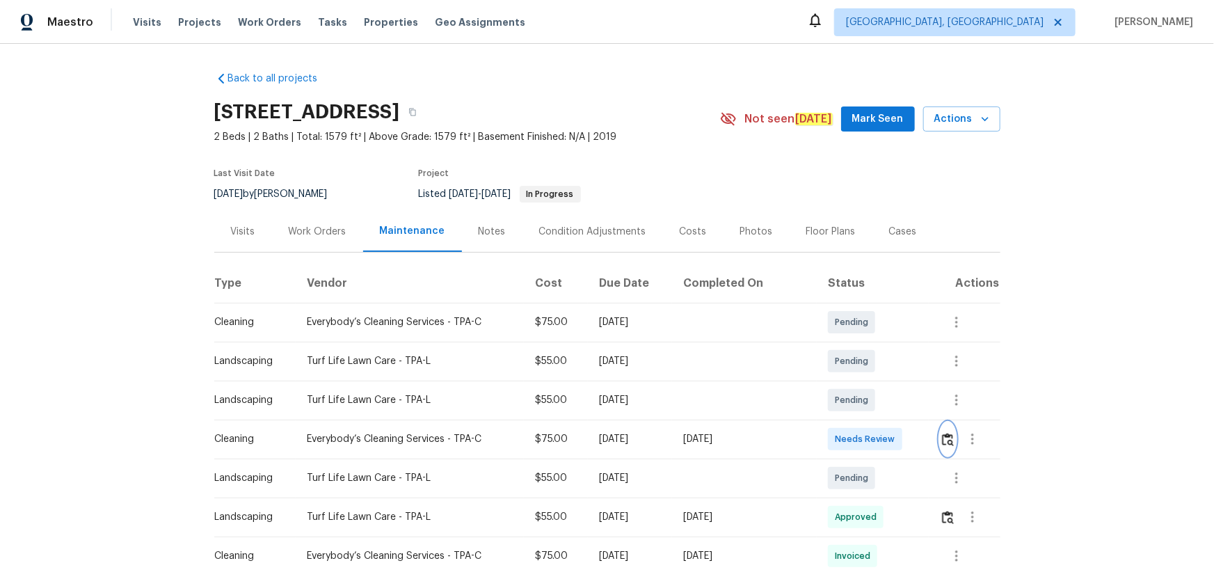
click at [864, 372] on button "button" at bounding box center [948, 438] width 16 height 33
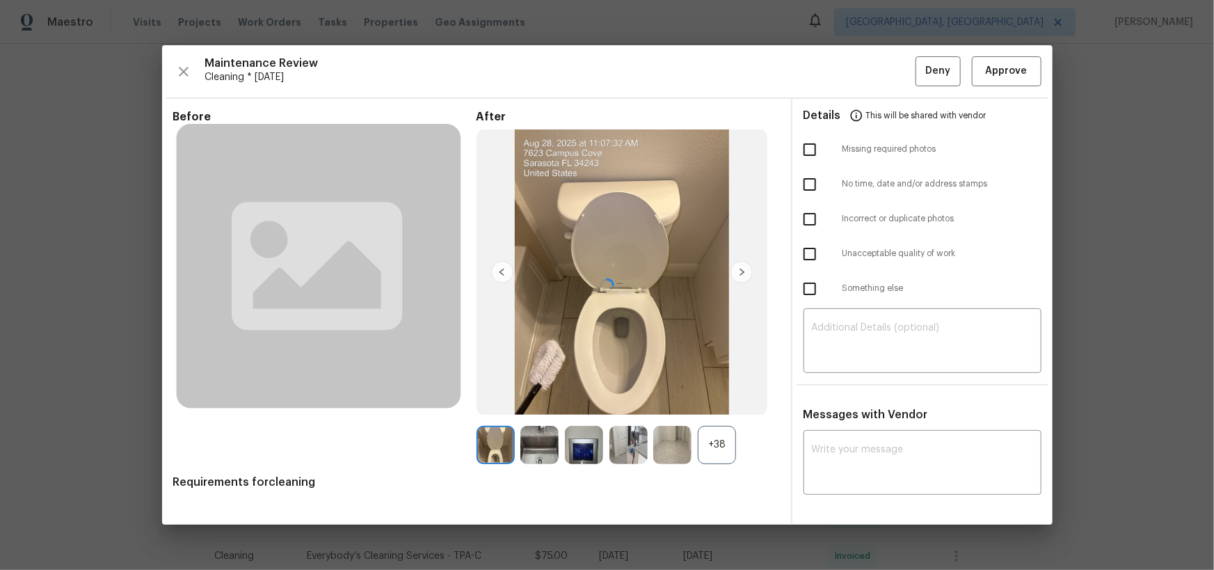
click at [864, 372] on div at bounding box center [607, 284] width 891 height 479
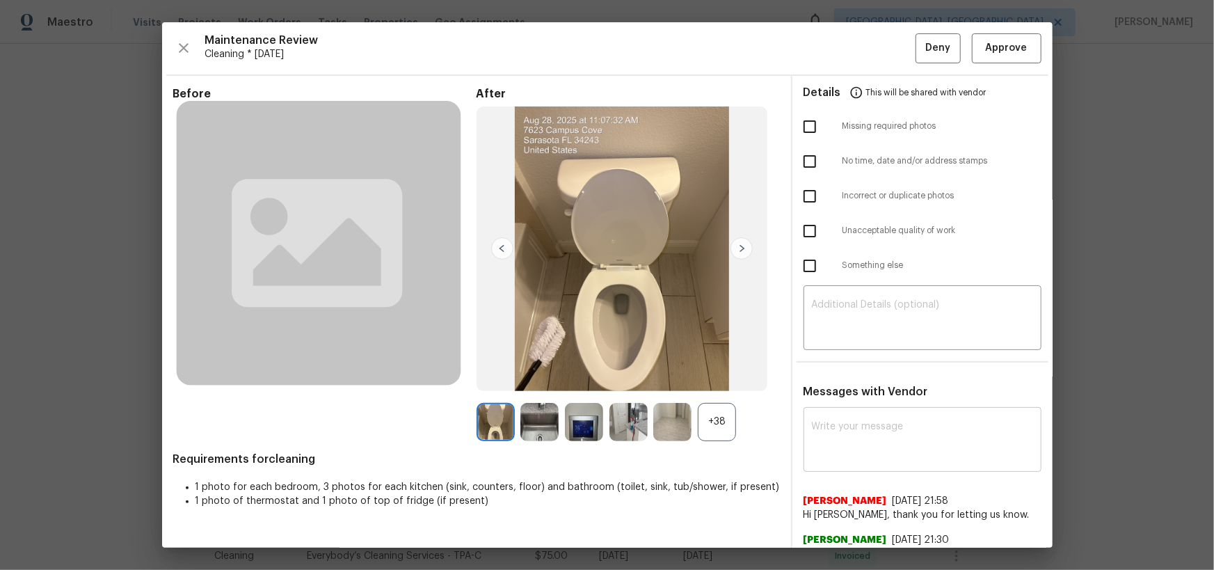
click at [857, 372] on textarea at bounding box center [922, 441] width 221 height 39
paste textarea "Maintenance Audit Team: Hello! After further review, the visit(08/28/2025) has …"
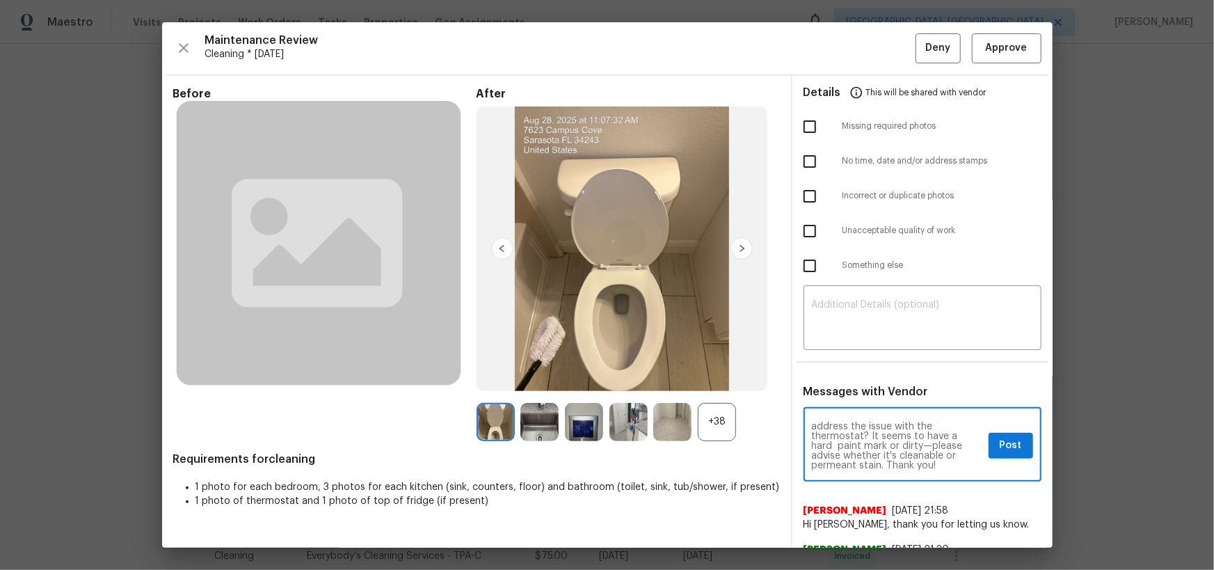
scroll to position [39, 0]
type textarea "Maintenance Audit Team: Hello! After further review, the visit(08/28/2025) has …"
click at [864, 372] on span "Post" at bounding box center [1011, 445] width 22 height 17
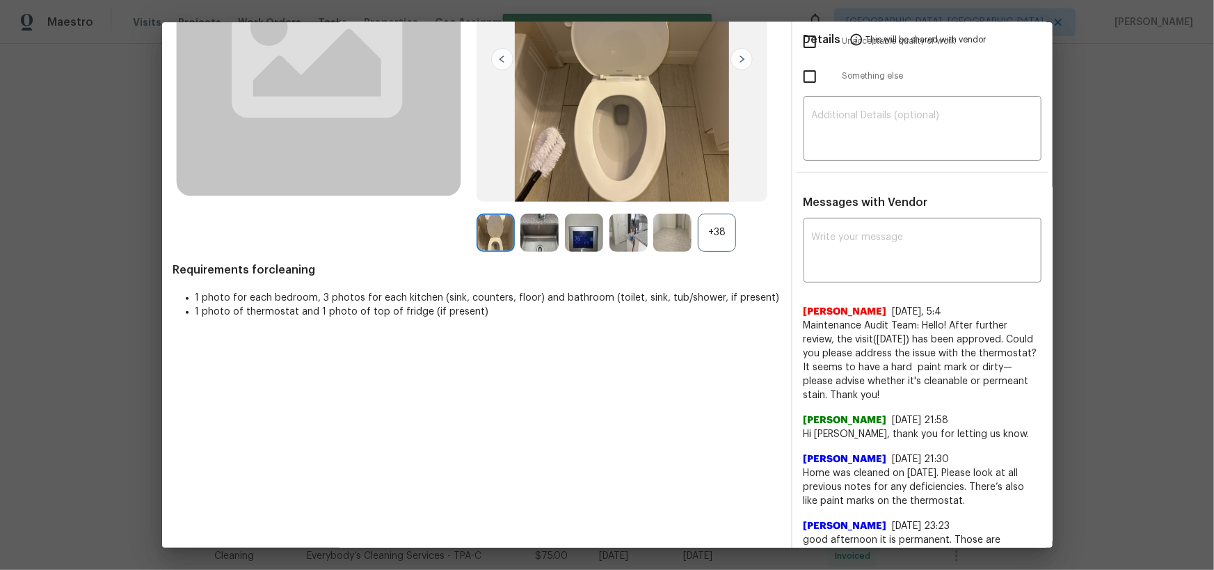
scroll to position [0, 0]
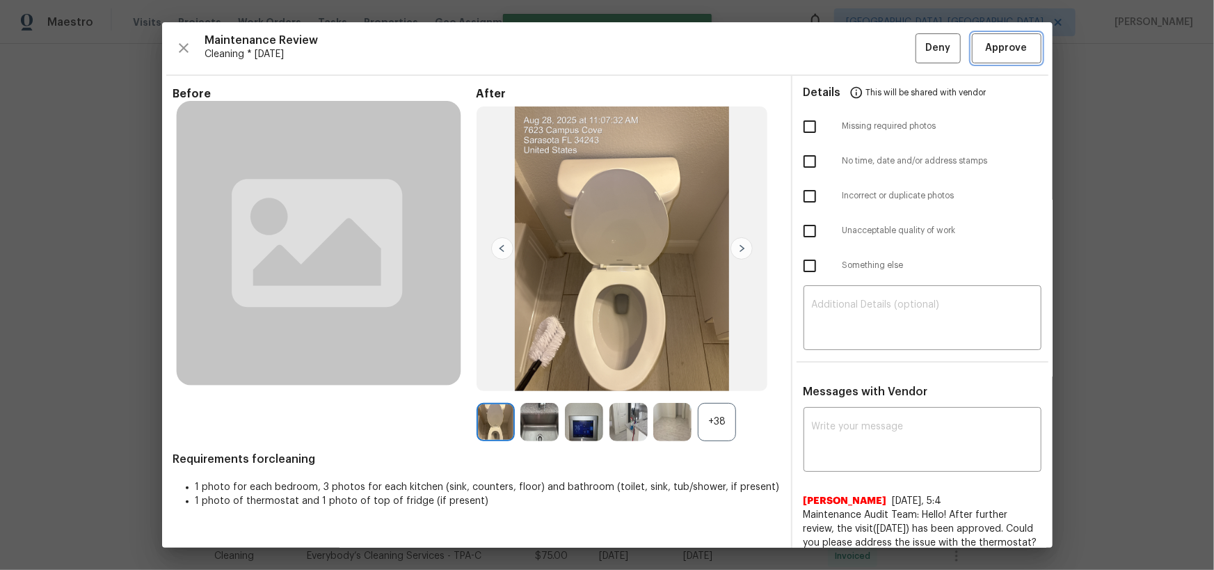
click at [864, 53] on span "Approve" at bounding box center [1007, 48] width 42 height 17
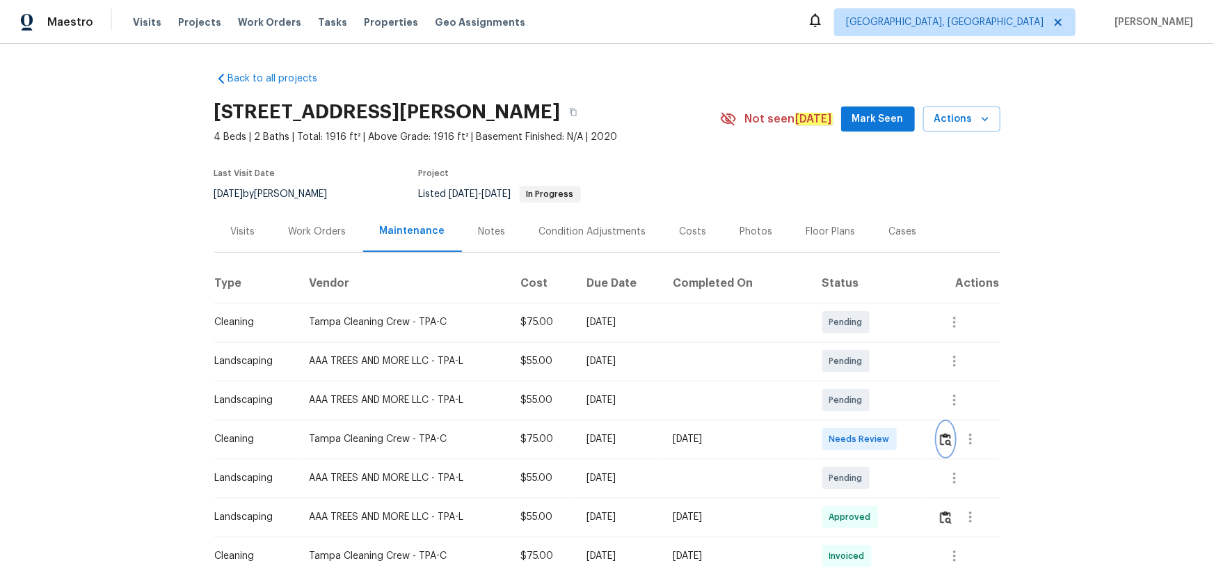
click at [864, 372] on img "button" at bounding box center [946, 439] width 12 height 13
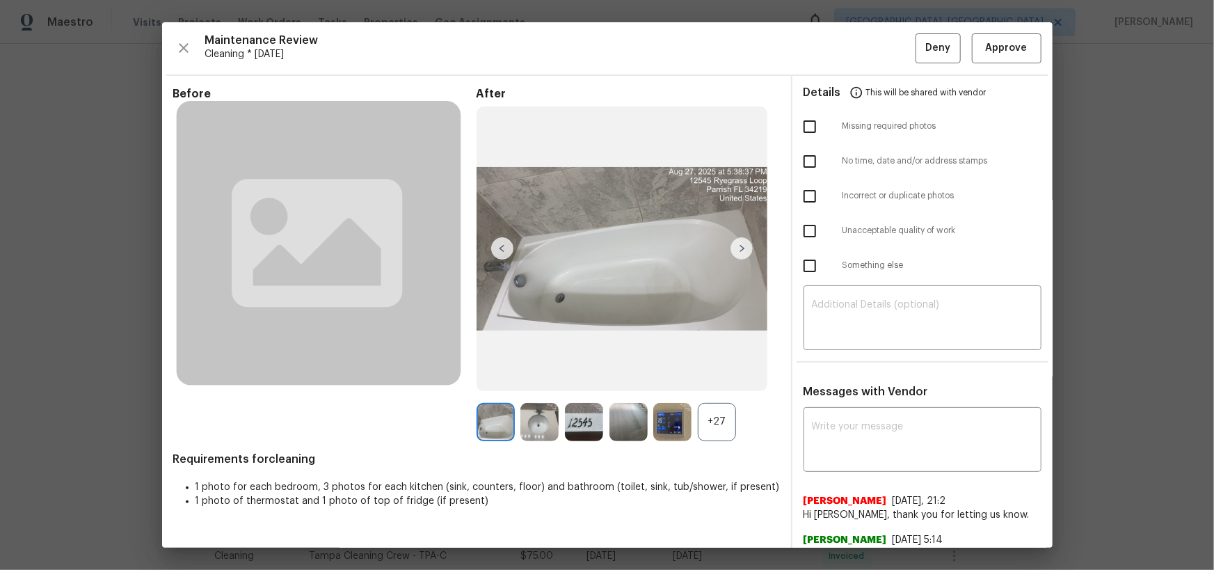
click at [721, 372] on div "+27" at bounding box center [717, 422] width 38 height 38
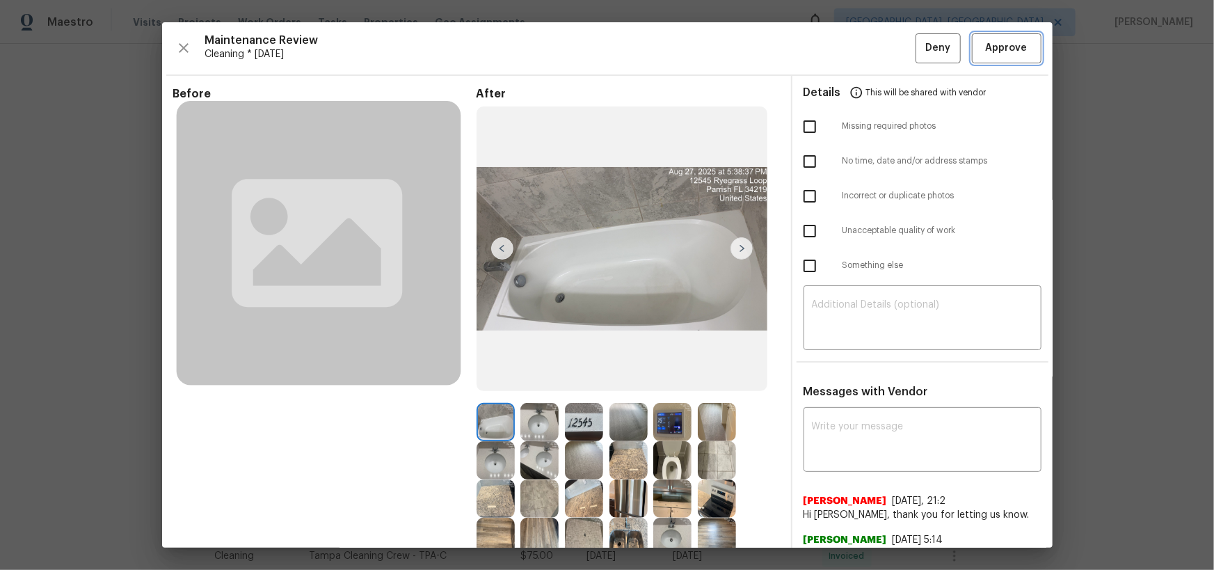
click at [864, 41] on span "Approve" at bounding box center [1007, 48] width 42 height 17
